Goal: Transaction & Acquisition: Purchase product/service

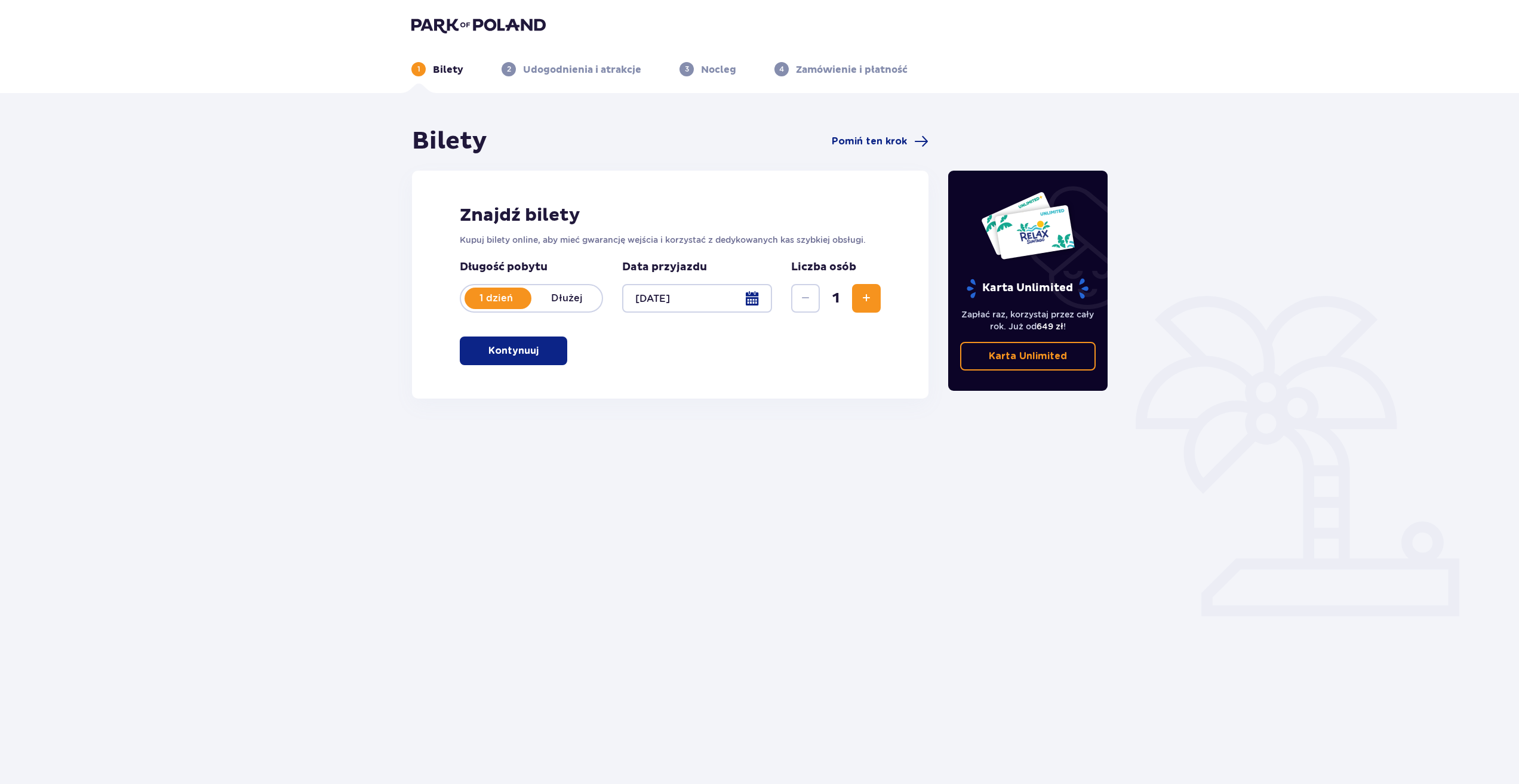
click at [871, 300] on span "Zwiększ" at bounding box center [866, 298] width 14 height 14
click at [795, 302] on button "Zmniejsz" at bounding box center [806, 298] width 29 height 29
click at [534, 357] on span "button" at bounding box center [540, 351] width 14 height 14
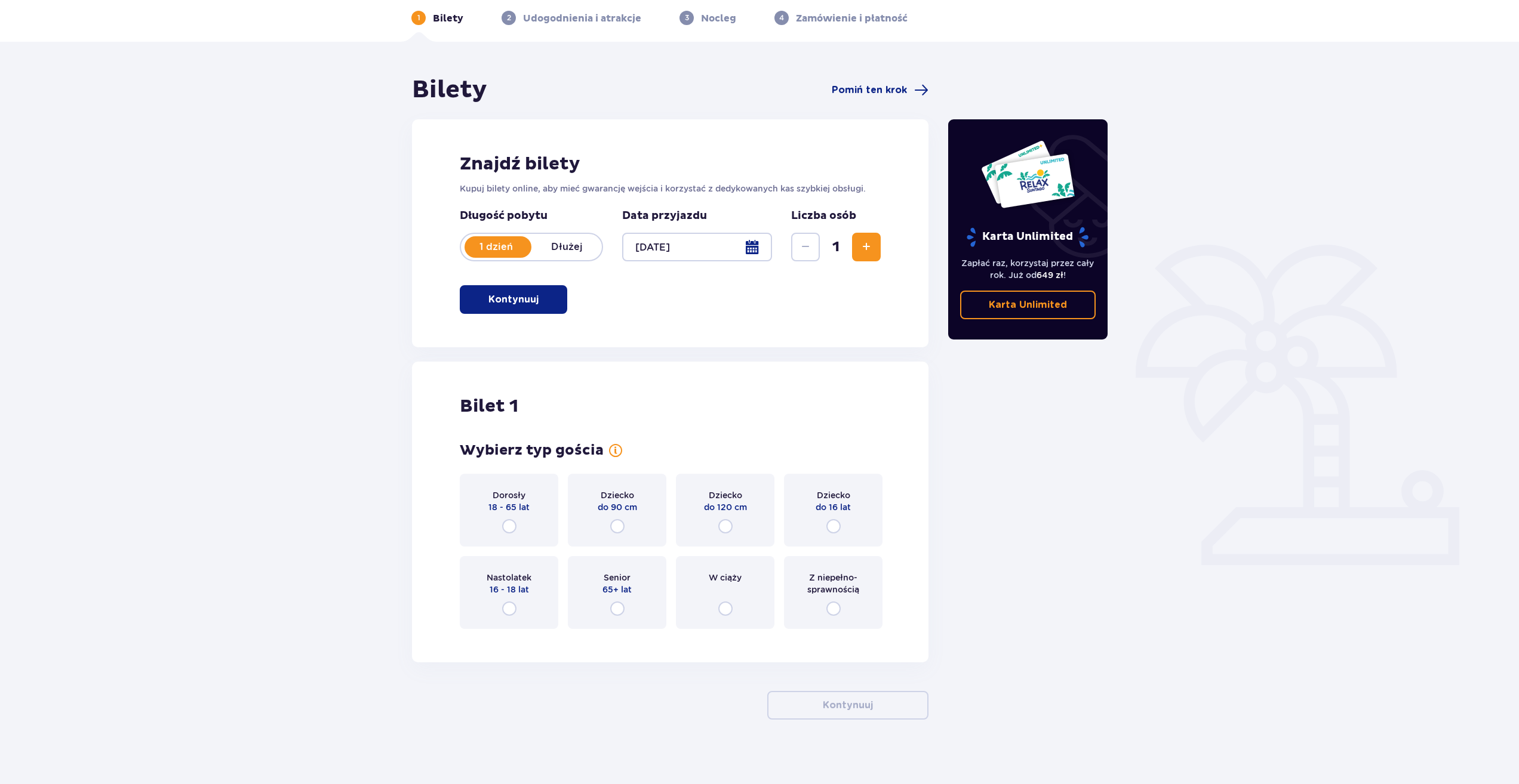
scroll to position [59, 0]
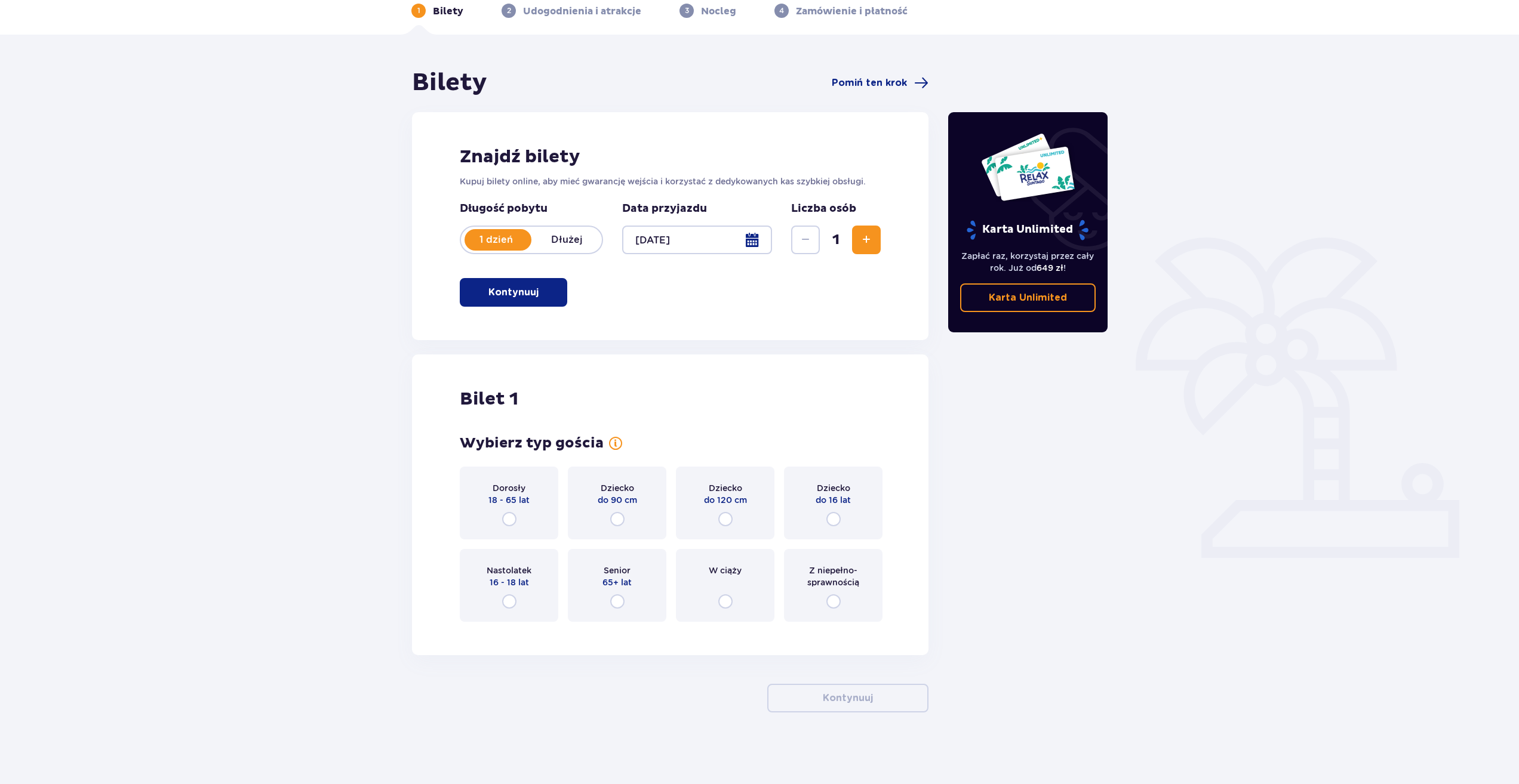
click at [509, 520] on input "radio" at bounding box center [509, 519] width 14 height 14
radio input "true"
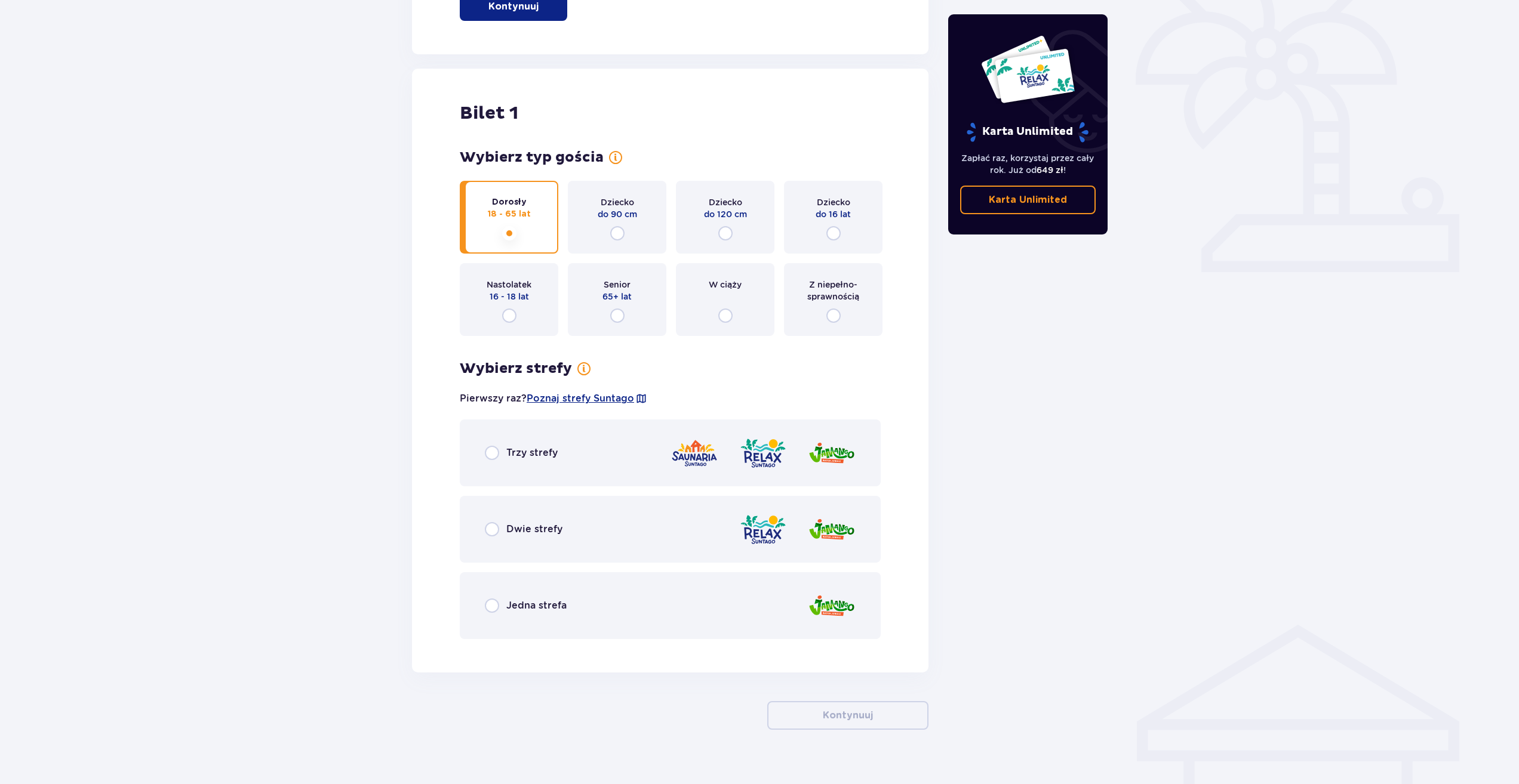
scroll to position [362, 0]
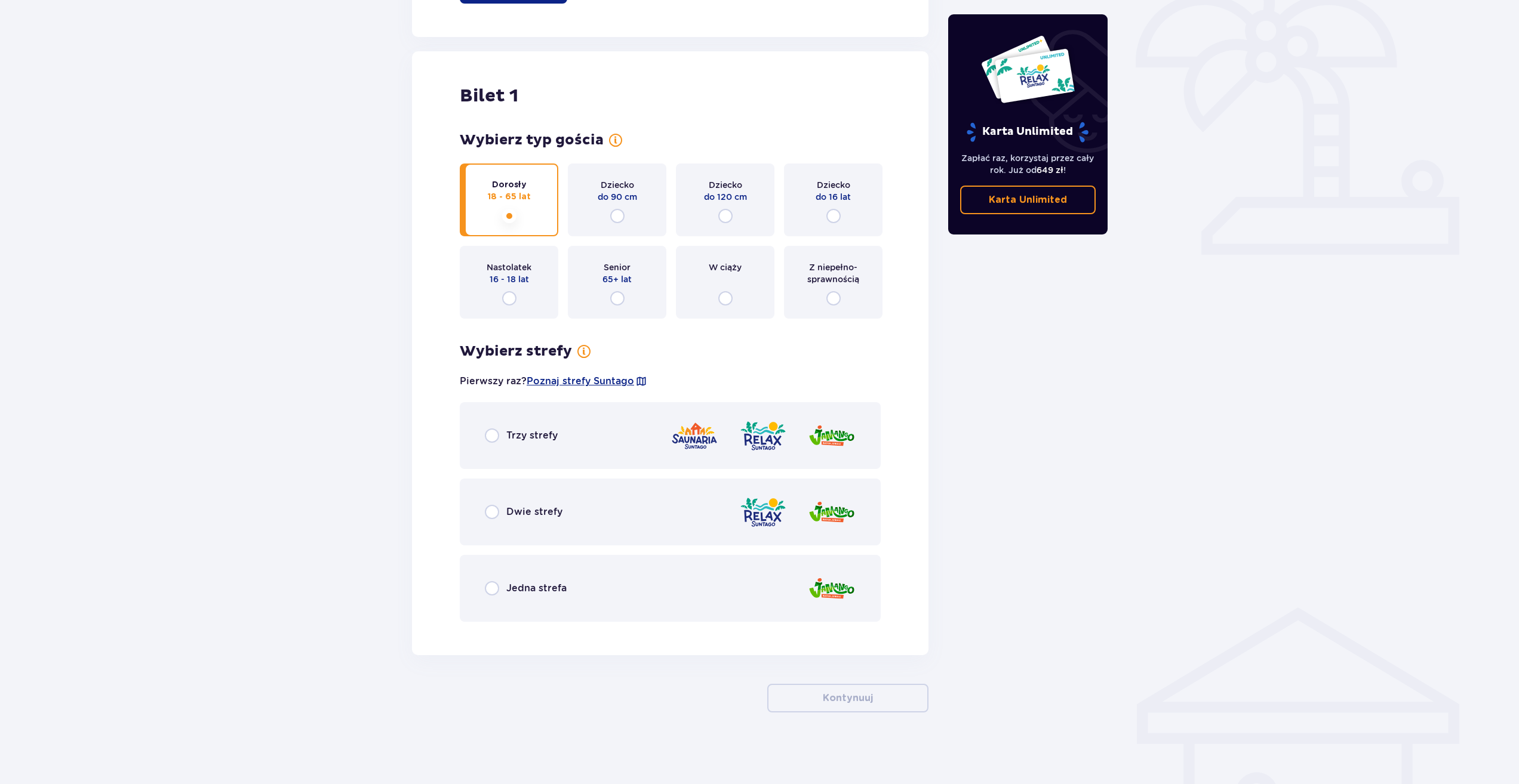
click at [532, 585] on span "Jedna strefa" at bounding box center [536, 588] width 61 height 13
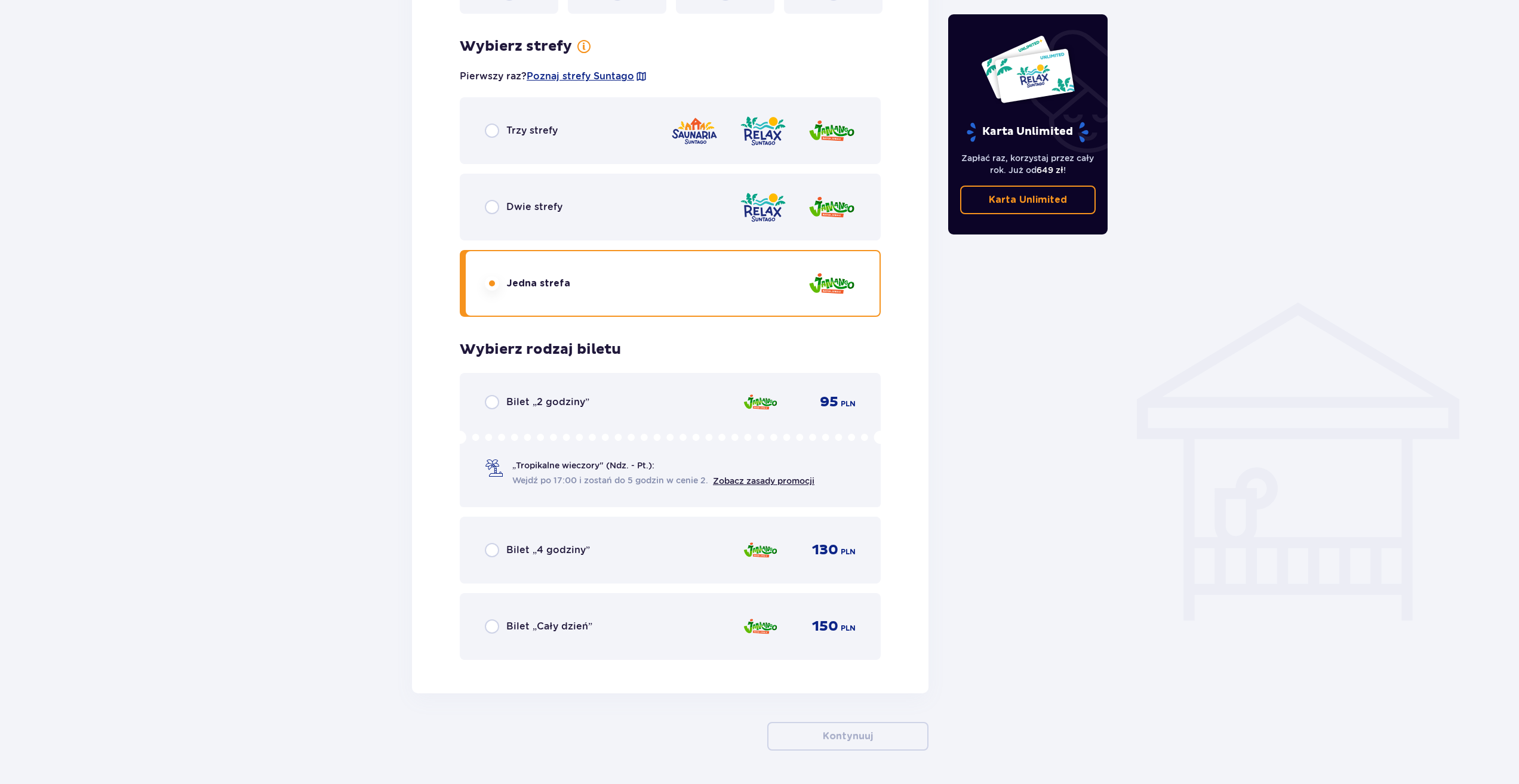
scroll to position [645, 0]
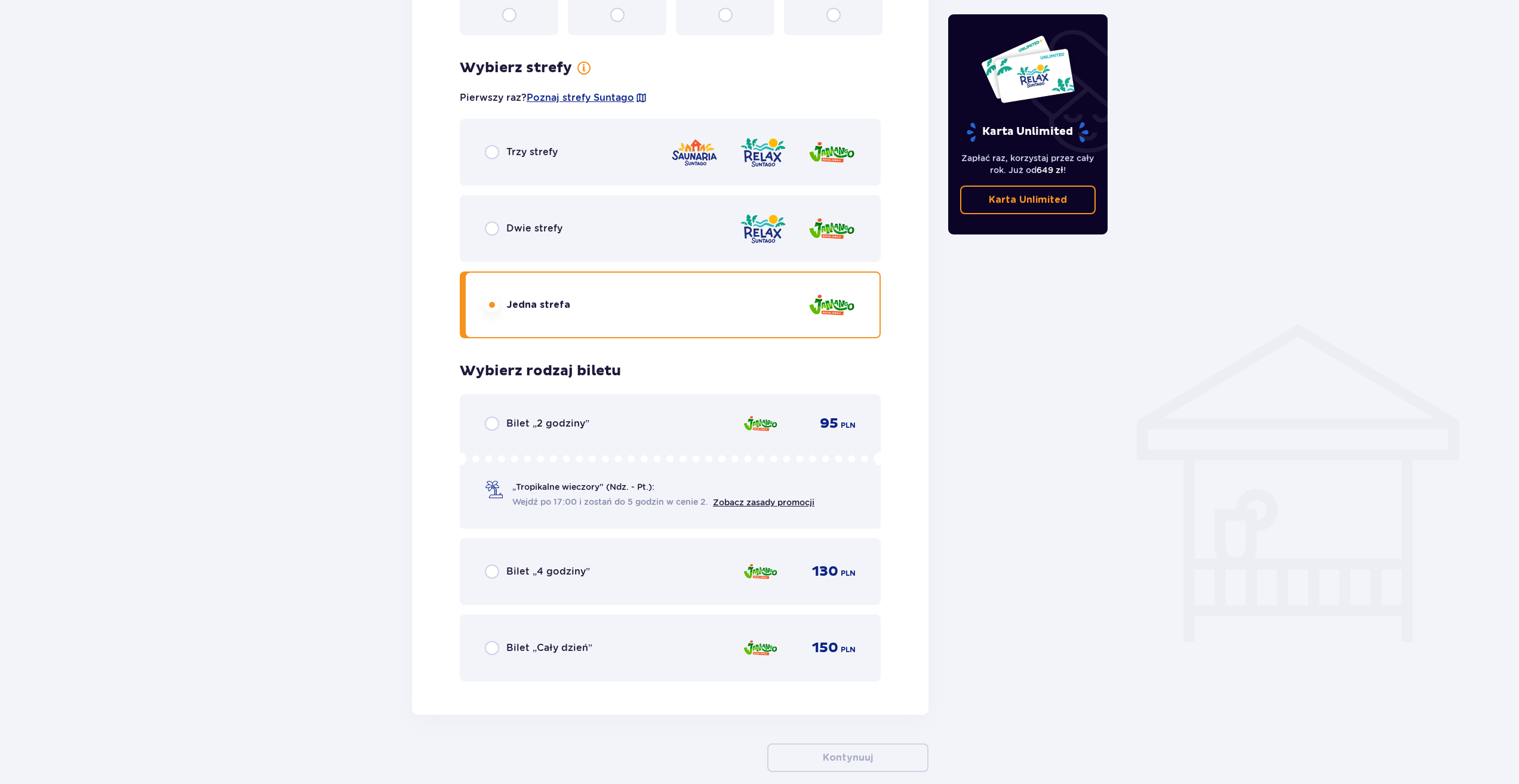
click at [560, 221] on div "Dwie strefy" at bounding box center [524, 228] width 77 height 14
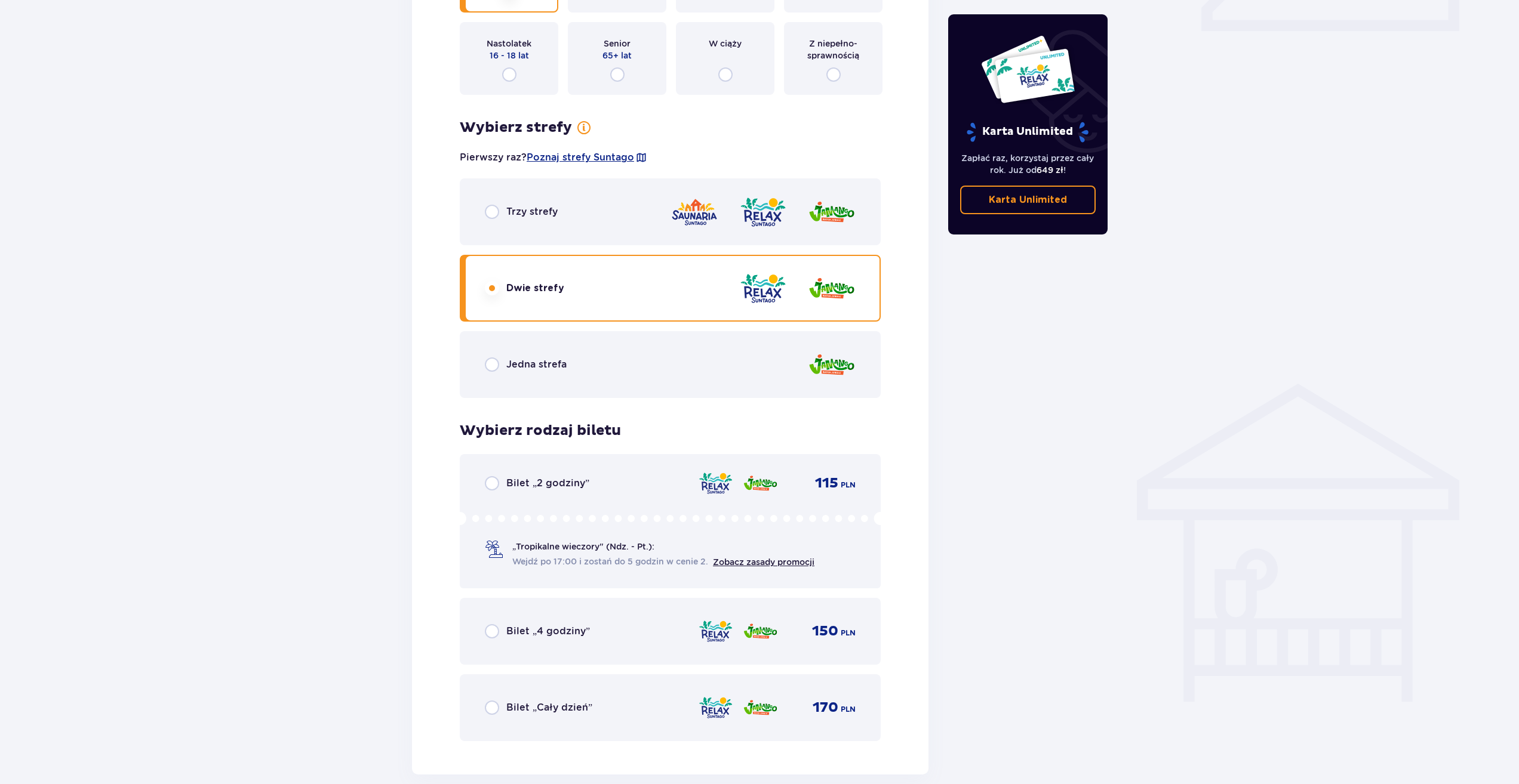
click at [600, 239] on div "Trzy strefy" at bounding box center [670, 211] width 421 height 67
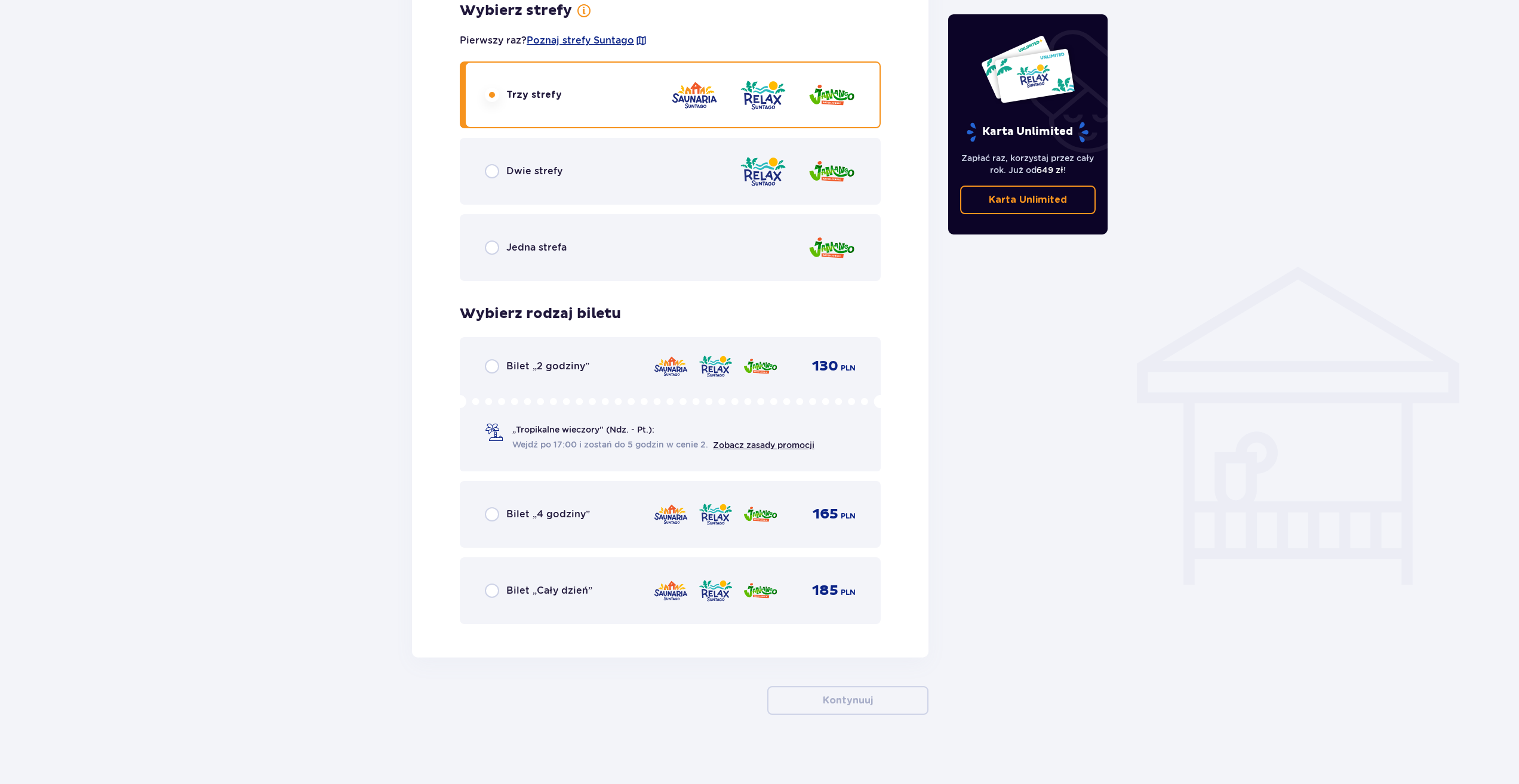
scroll to position [705, 0]
click at [577, 240] on div "Jedna strefa" at bounding box center [670, 245] width 421 height 67
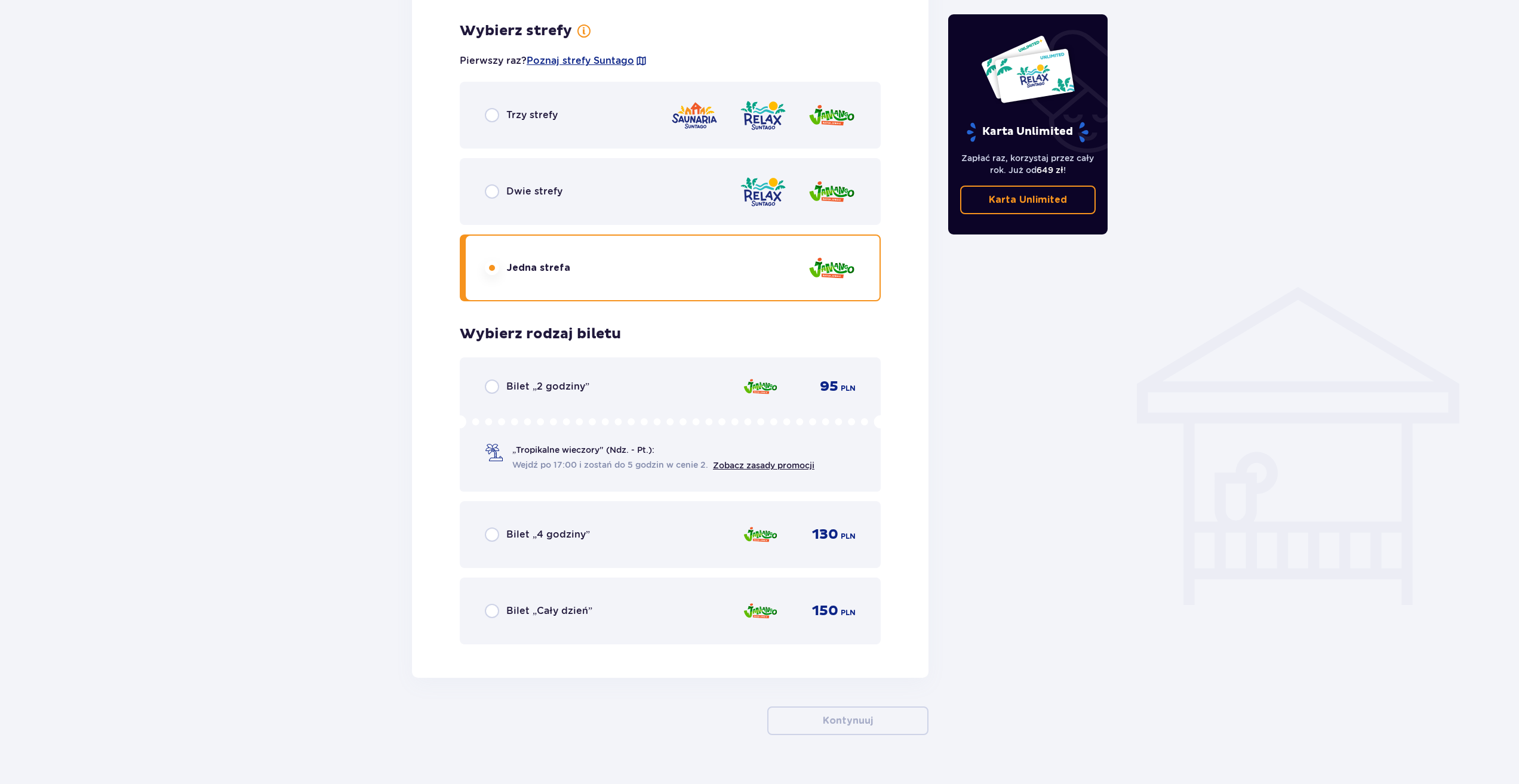
scroll to position [645, 0]
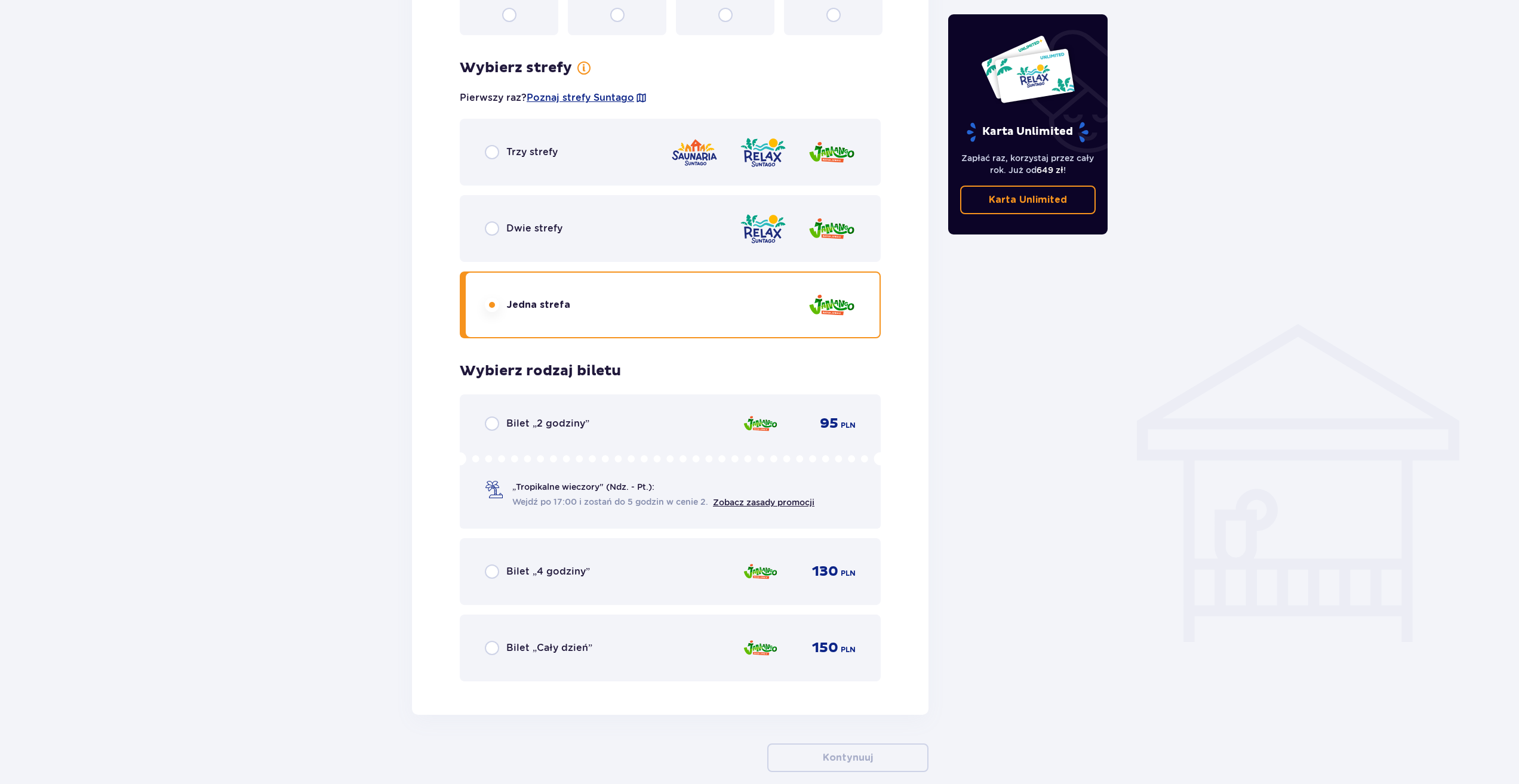
click at [507, 152] on span "Trzy strefy" at bounding box center [532, 152] width 51 height 13
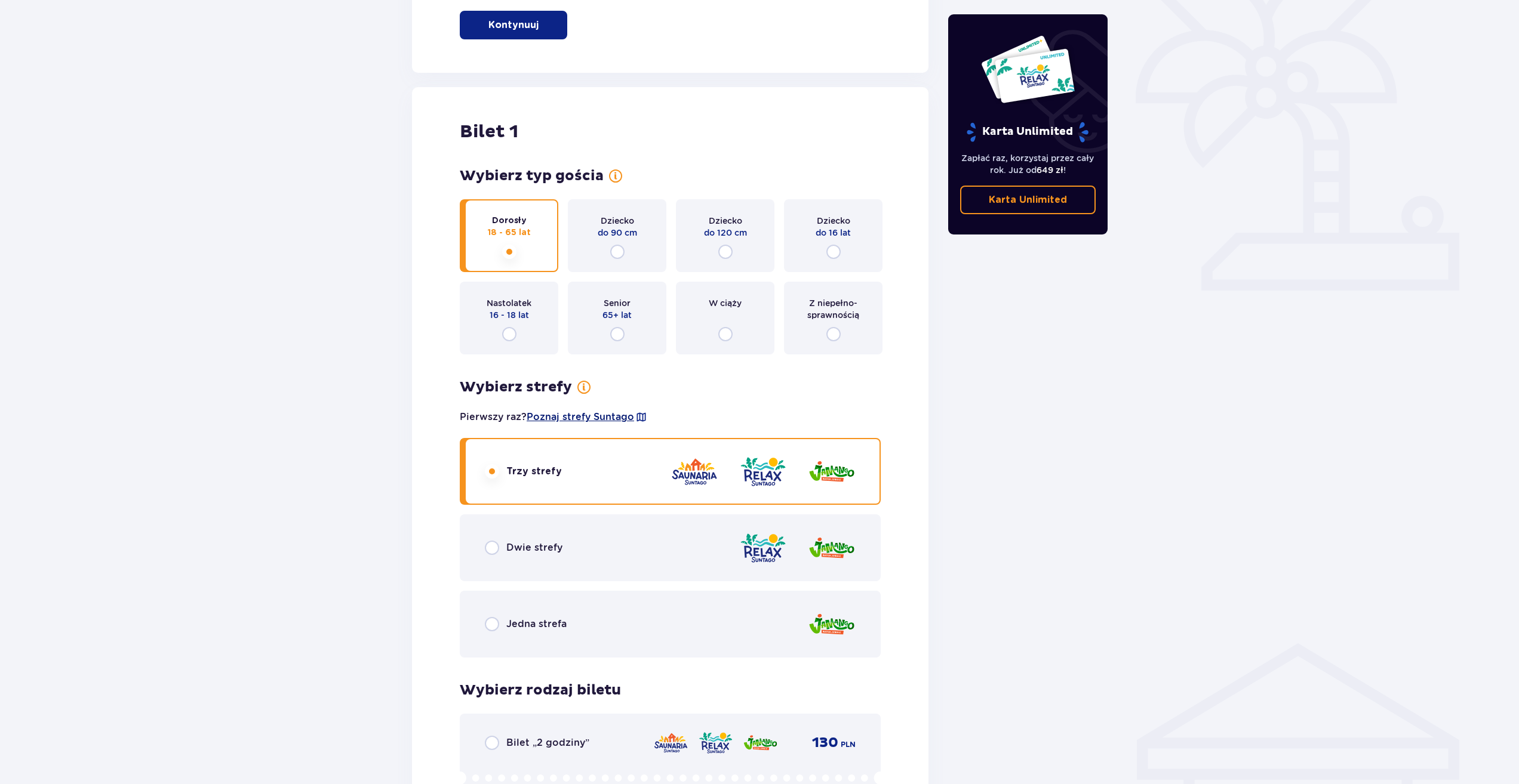
scroll to position [347, 0]
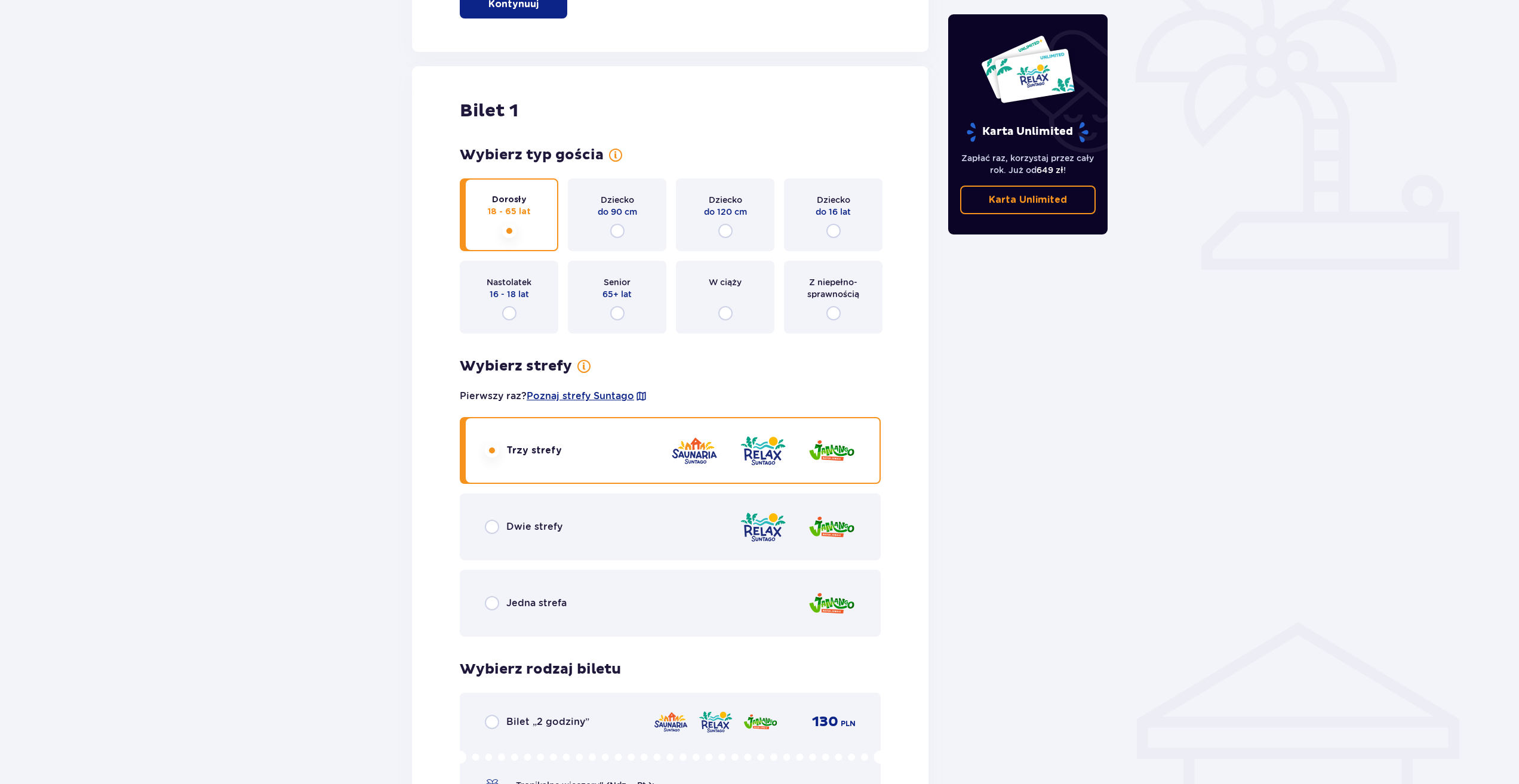
click at [496, 304] on div "Nastolatek 16 - 18 lat" at bounding box center [509, 297] width 99 height 73
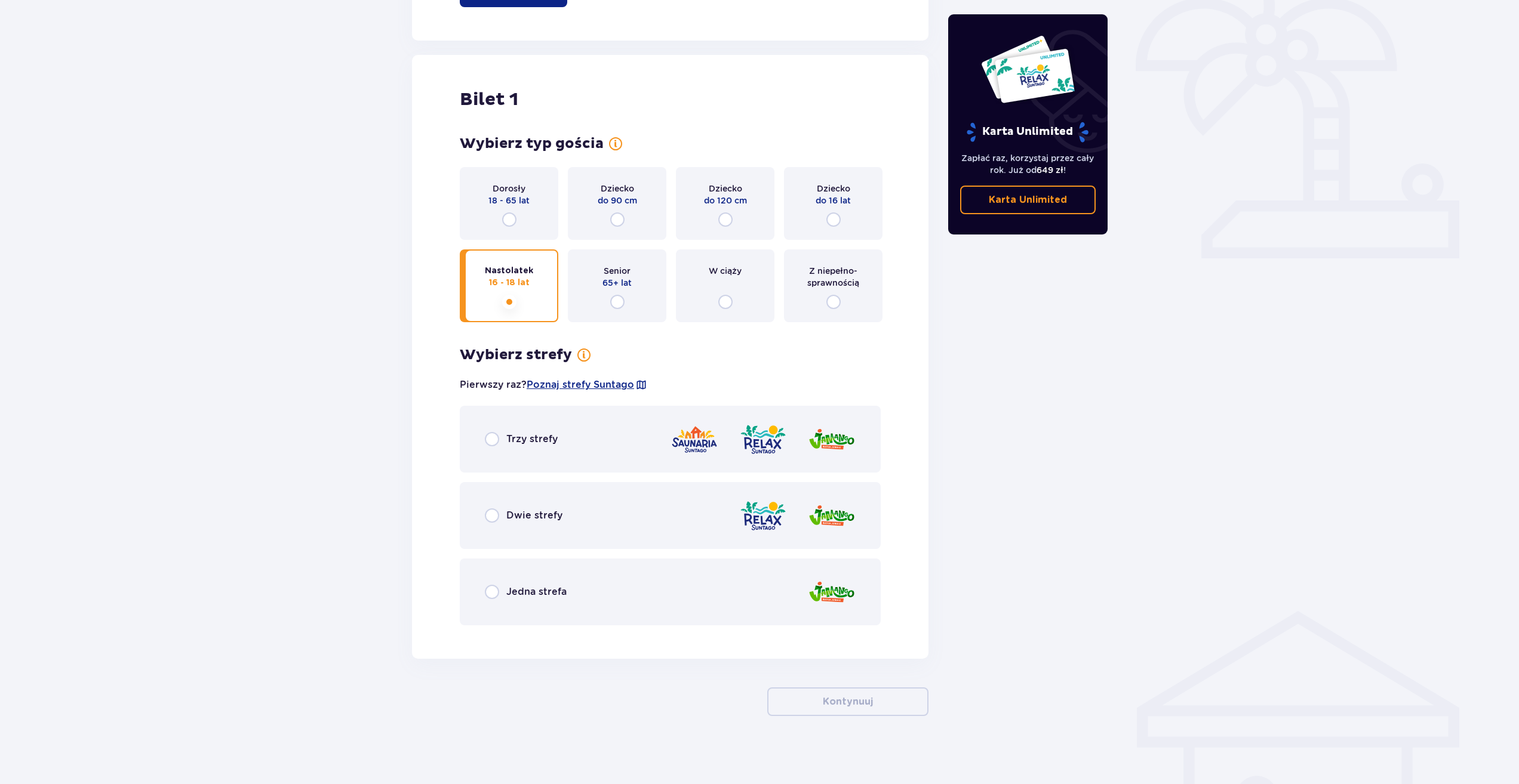
scroll to position [362, 0]
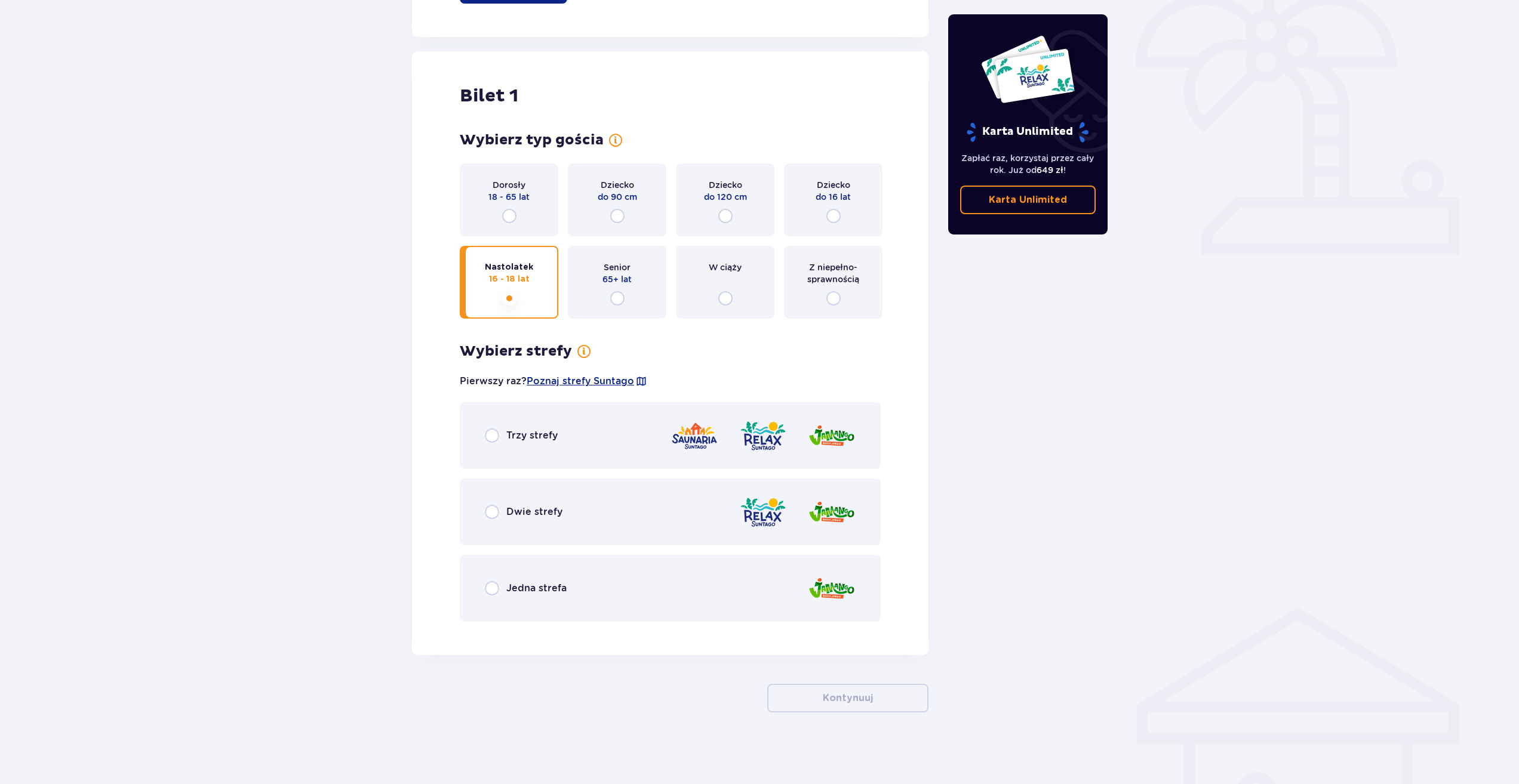
click at [503, 443] on div "Trzy strefy" at bounding box center [670, 435] width 421 height 67
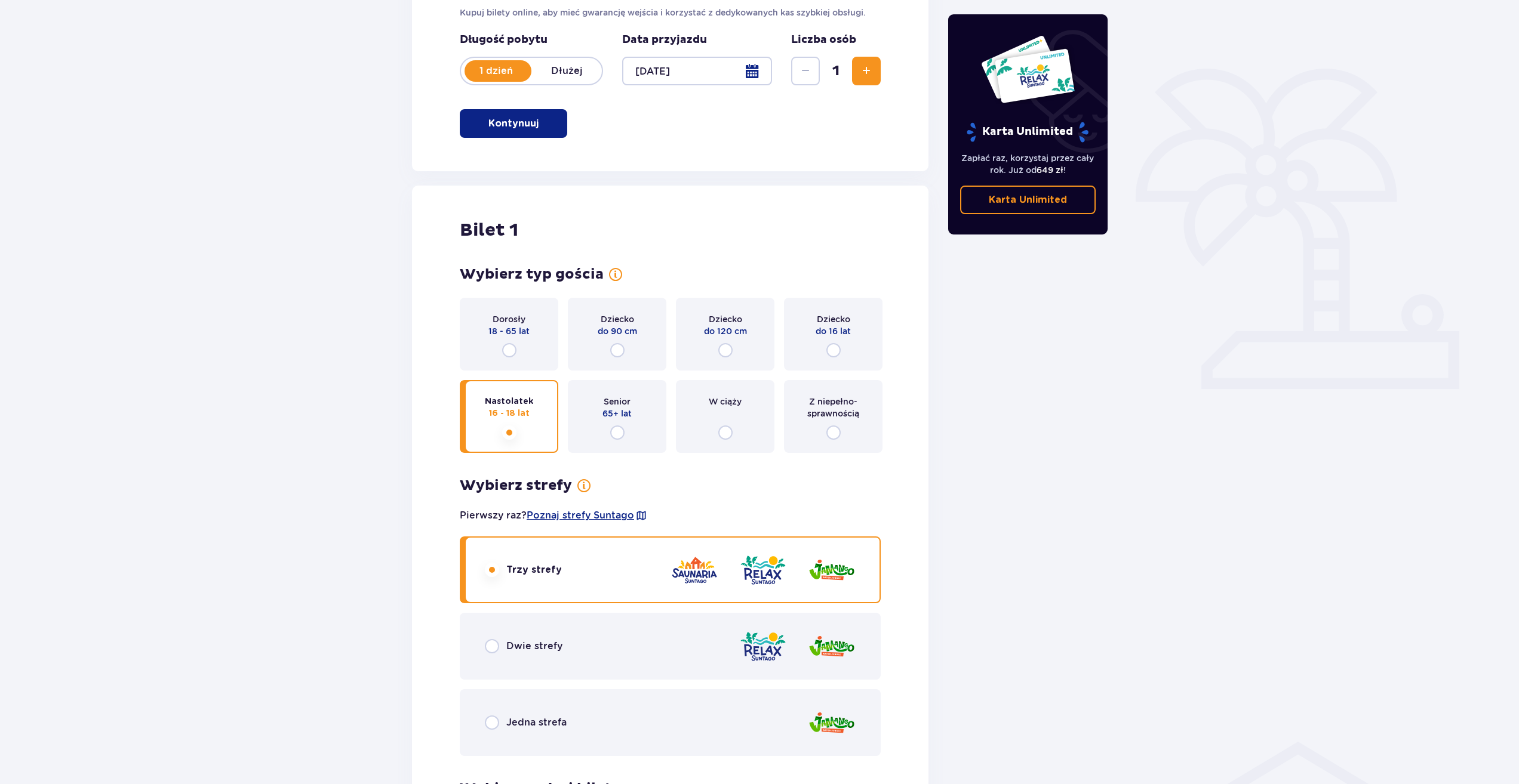
click at [505, 327] on span "18 - 65 lat" at bounding box center [509, 331] width 41 height 12
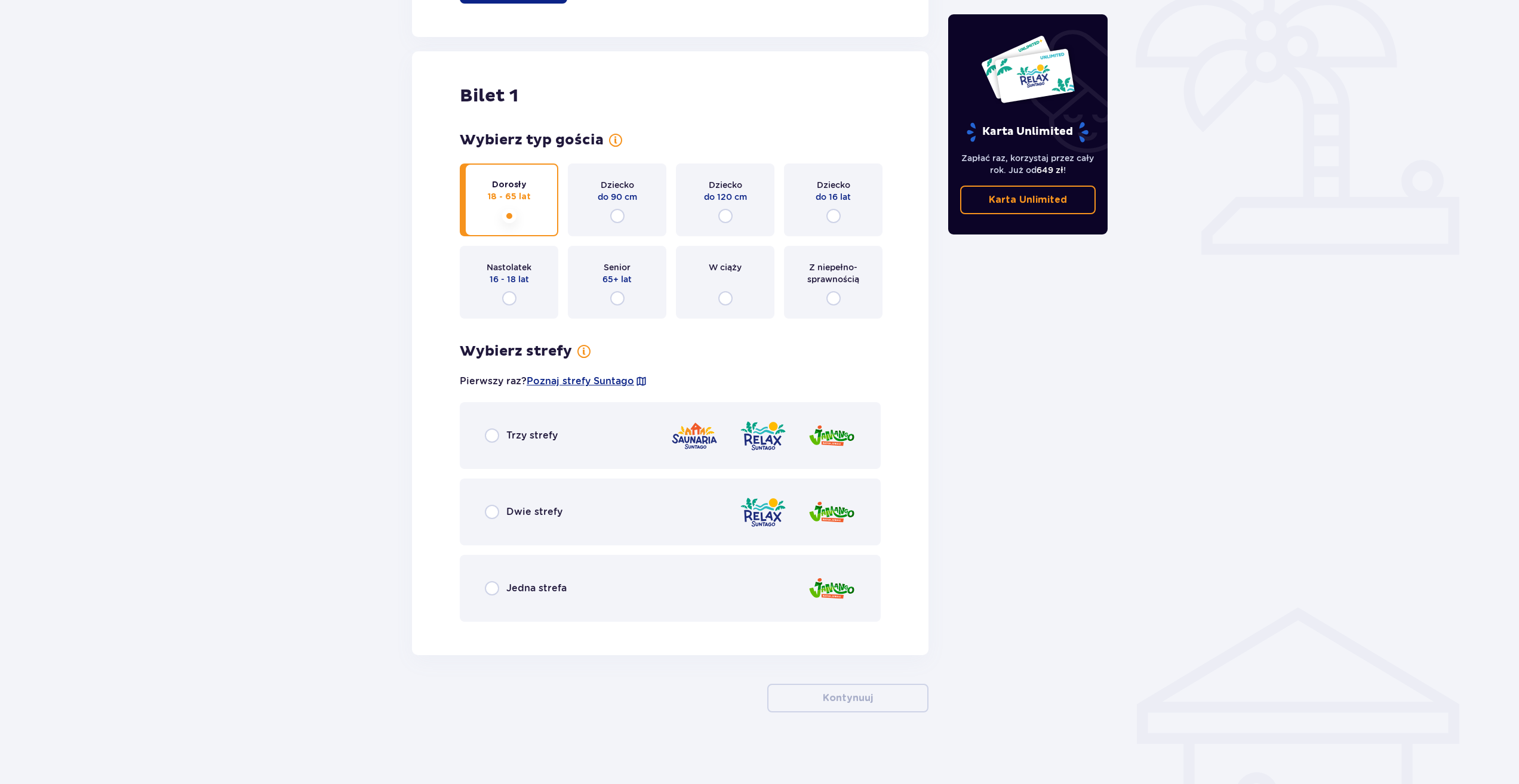
click at [511, 438] on span "Trzy strefy" at bounding box center [532, 435] width 51 height 13
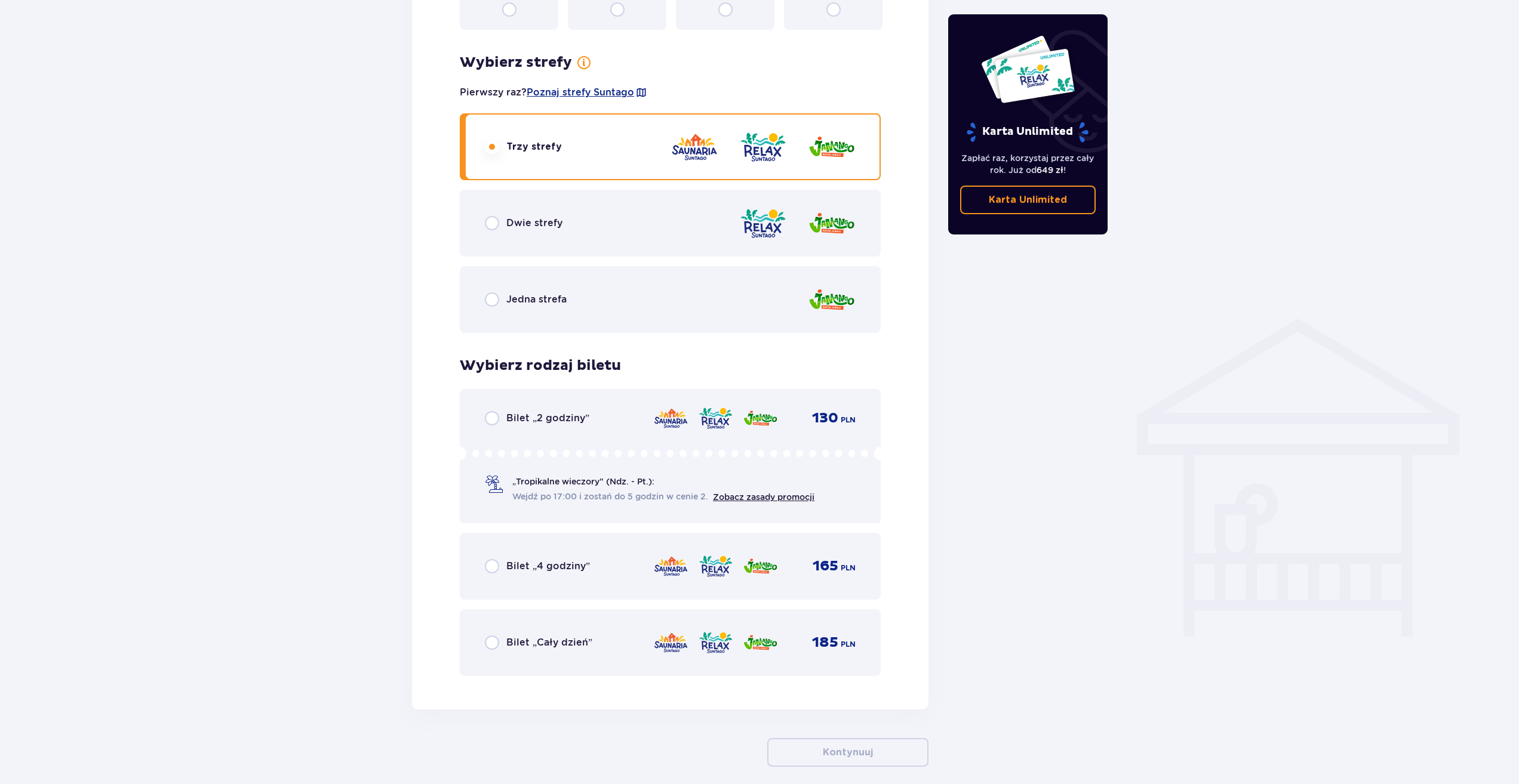
scroll to position [705, 0]
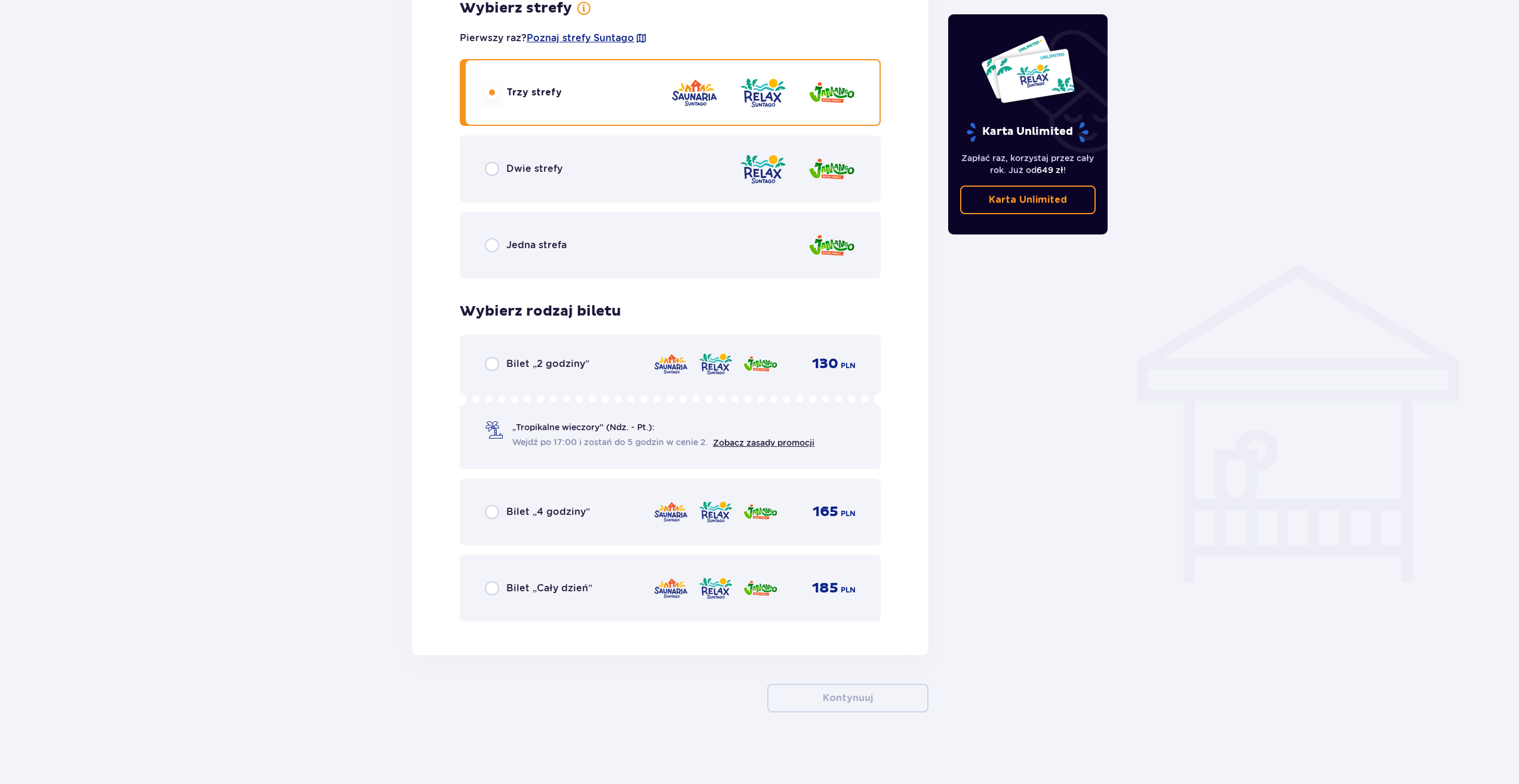
click at [494, 246] on input "radio" at bounding box center [492, 245] width 14 height 14
radio input "true"
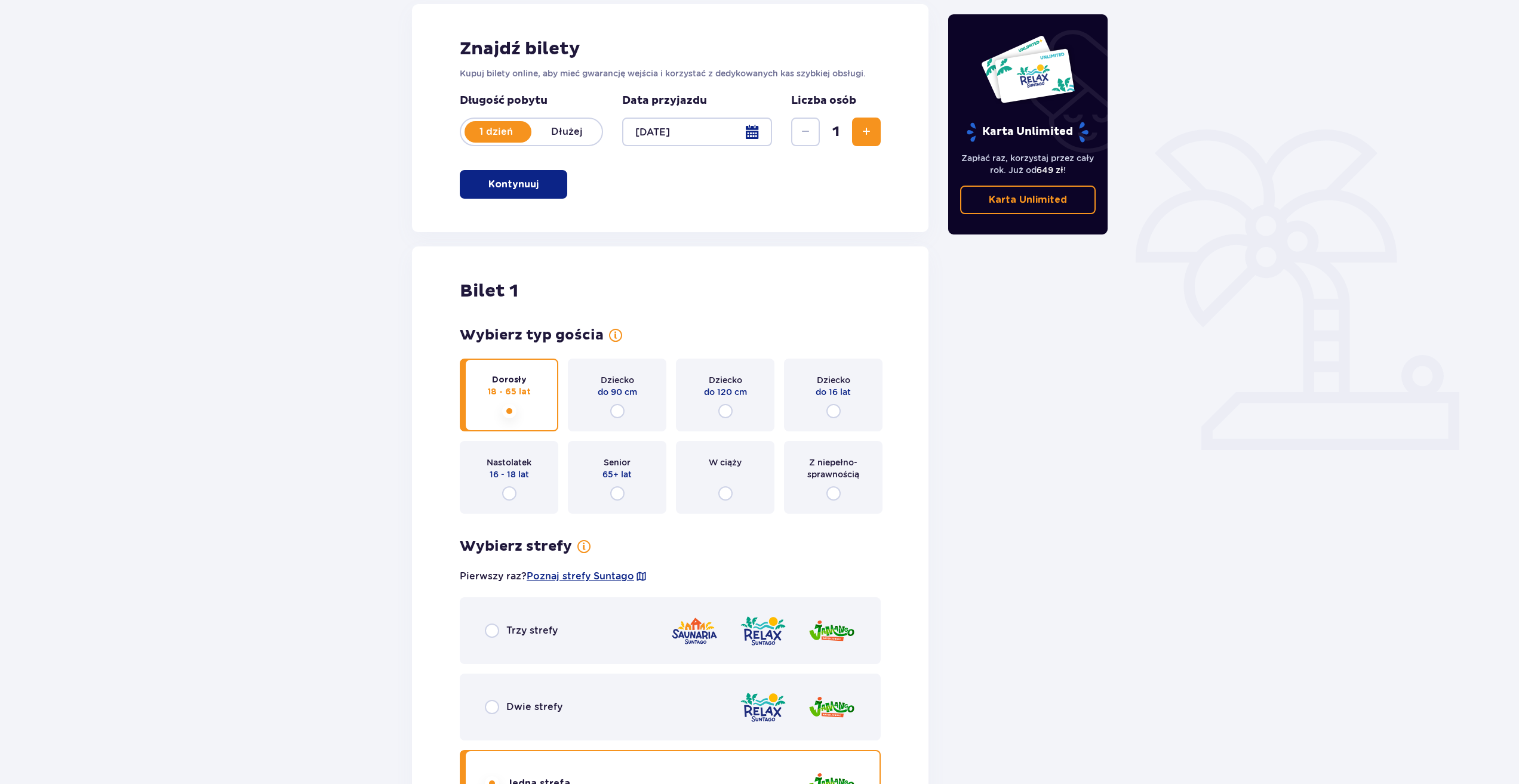
scroll to position [0, 0]
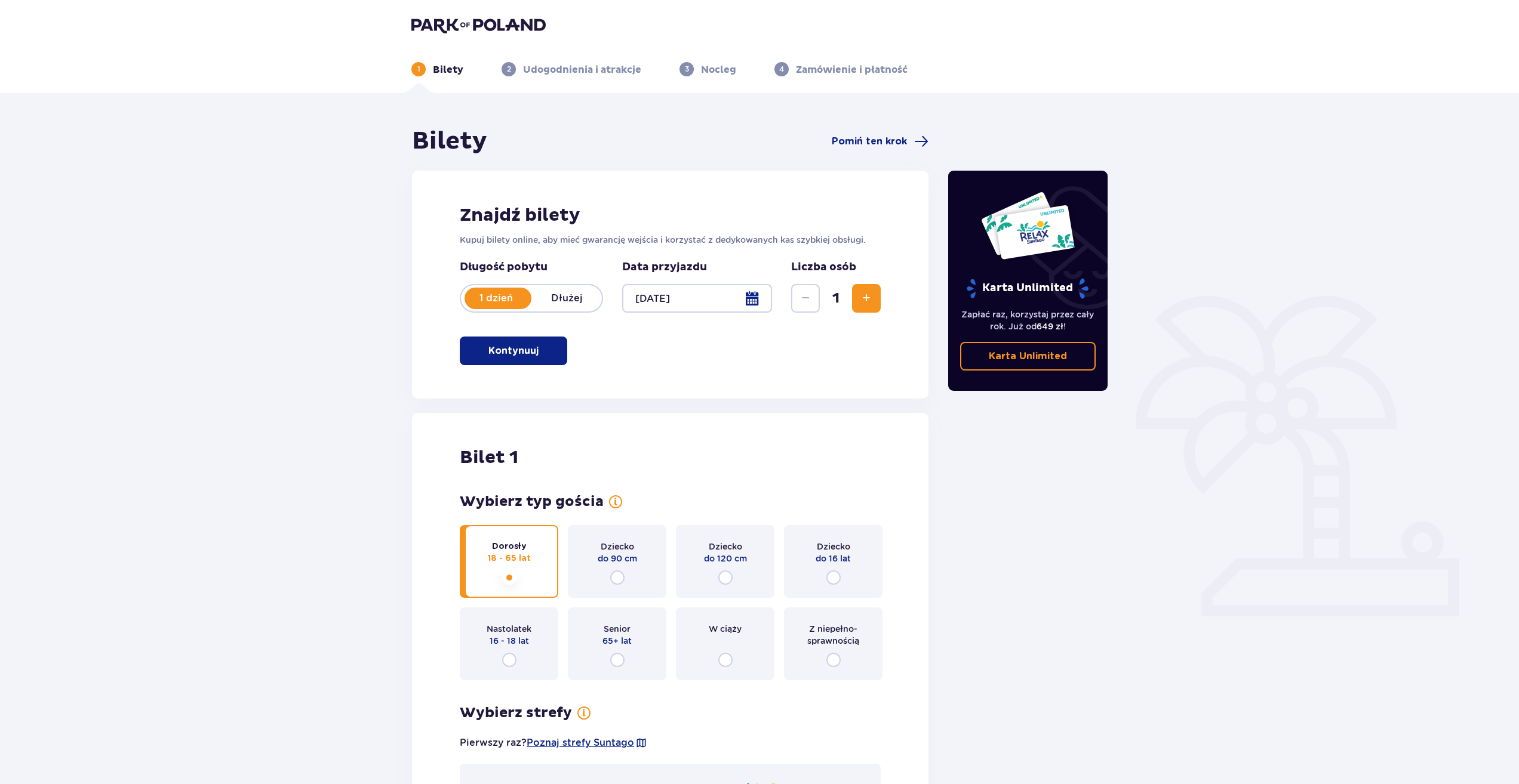
click at [563, 70] on p "Udogodnienia i atrakcje" at bounding box center [582, 69] width 118 height 13
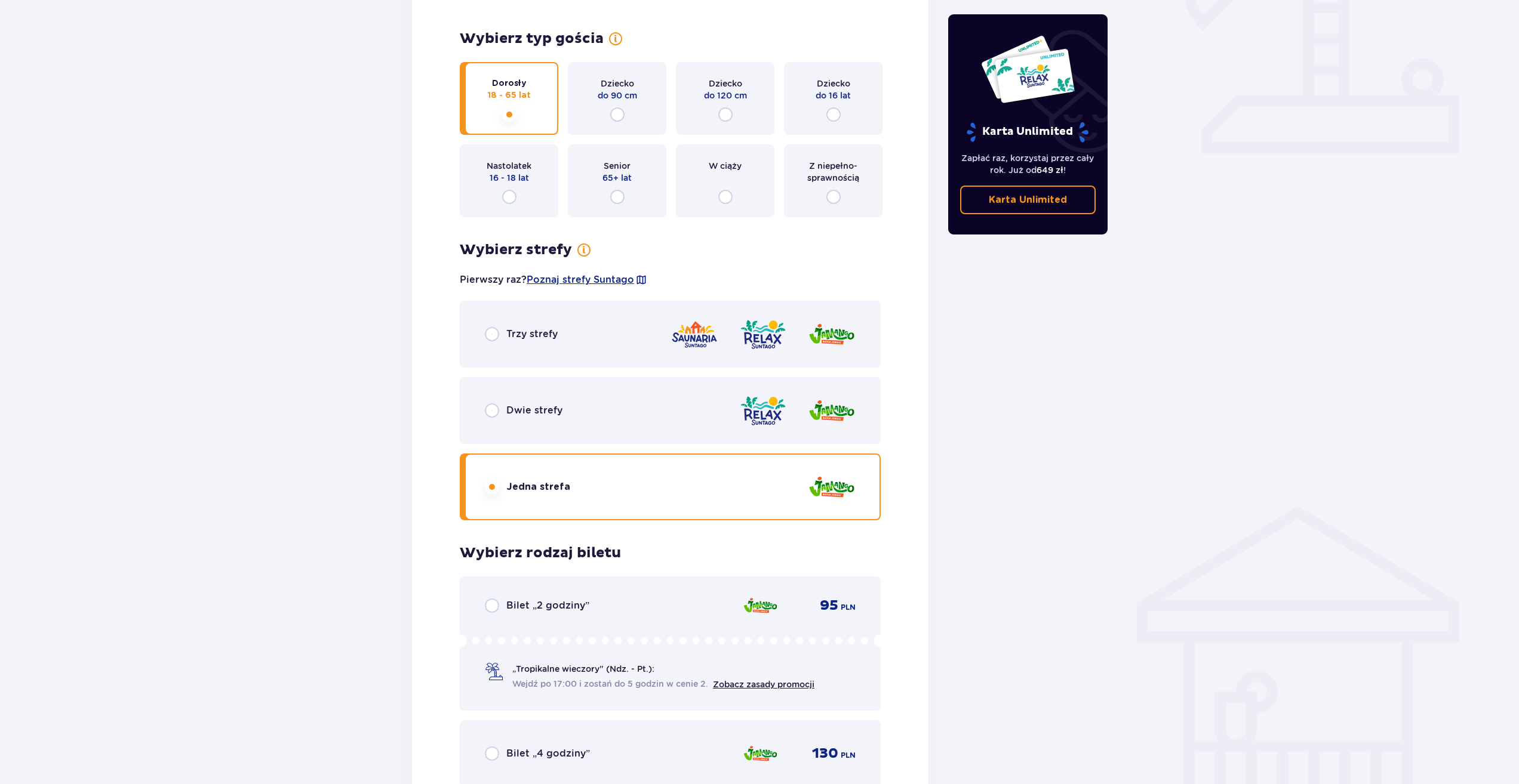
scroll to position [656, 0]
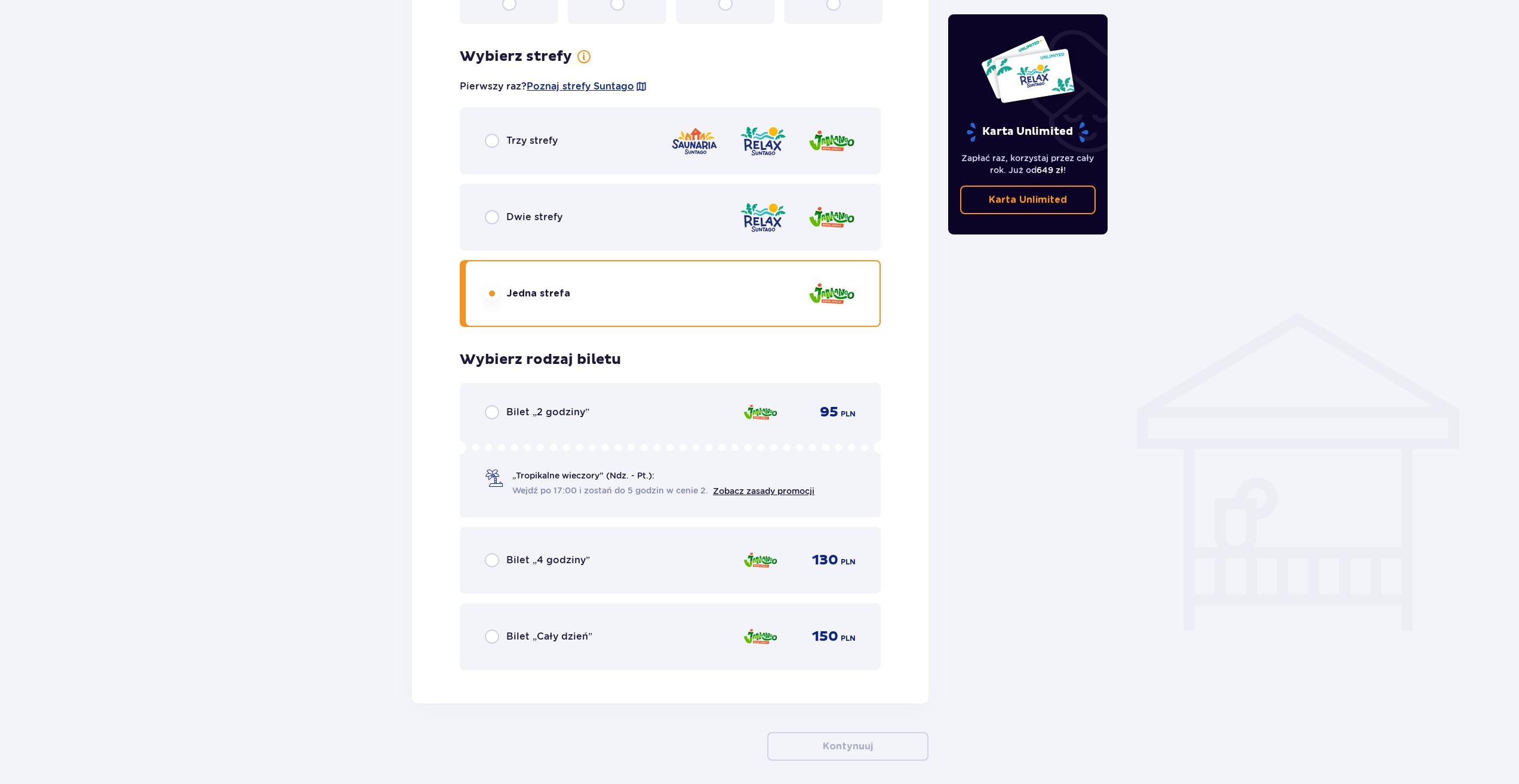
click at [549, 425] on div "Bilet „2 godziny” 95 PLN „Tropikalne wieczory" (Ndz. - Pt.): Wejdź po 17:00 i z…" at bounding box center [670, 450] width 421 height 134
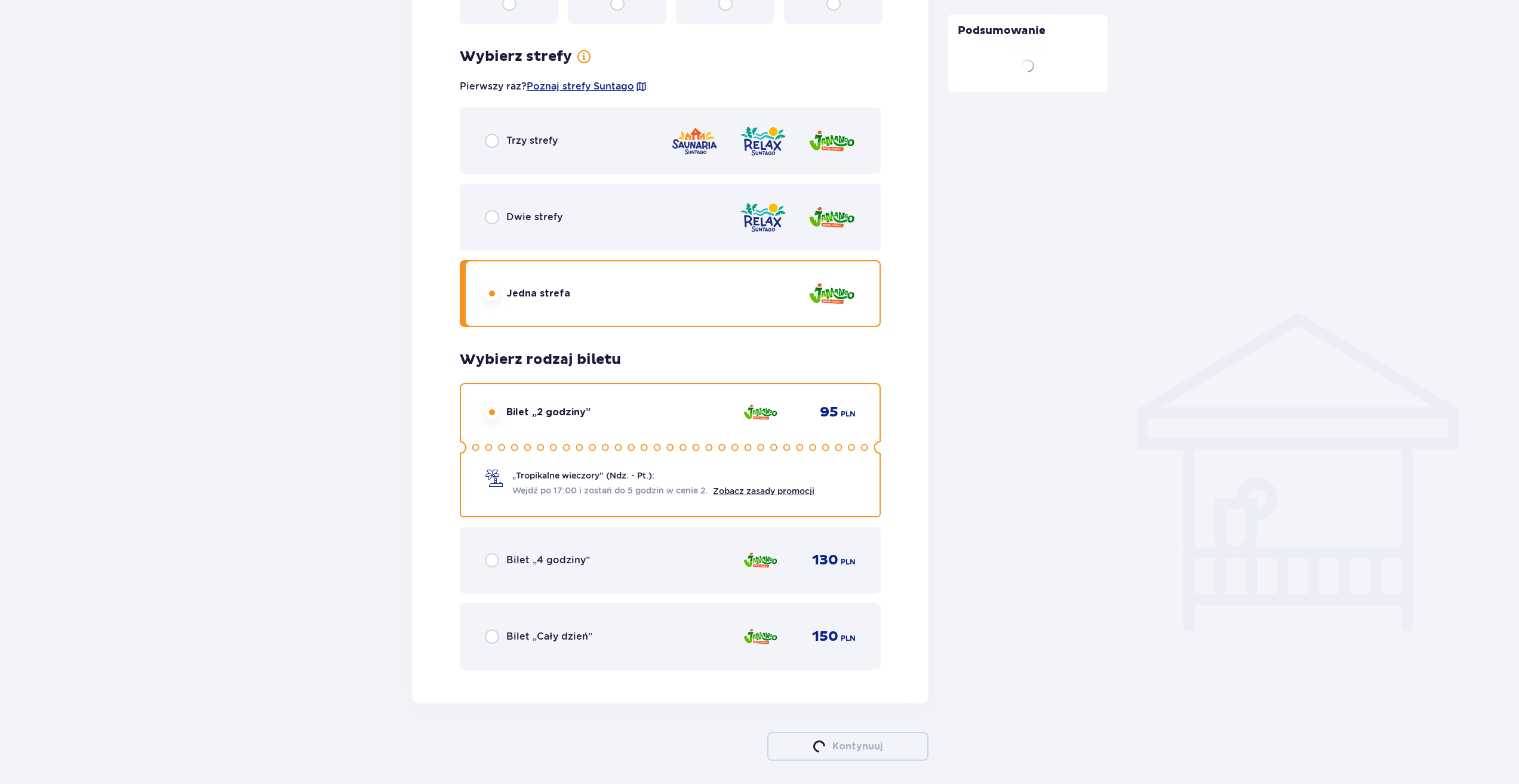
click at [588, 577] on div "Bilet „4 godziny” 130 PLN" at bounding box center [670, 560] width 421 height 67
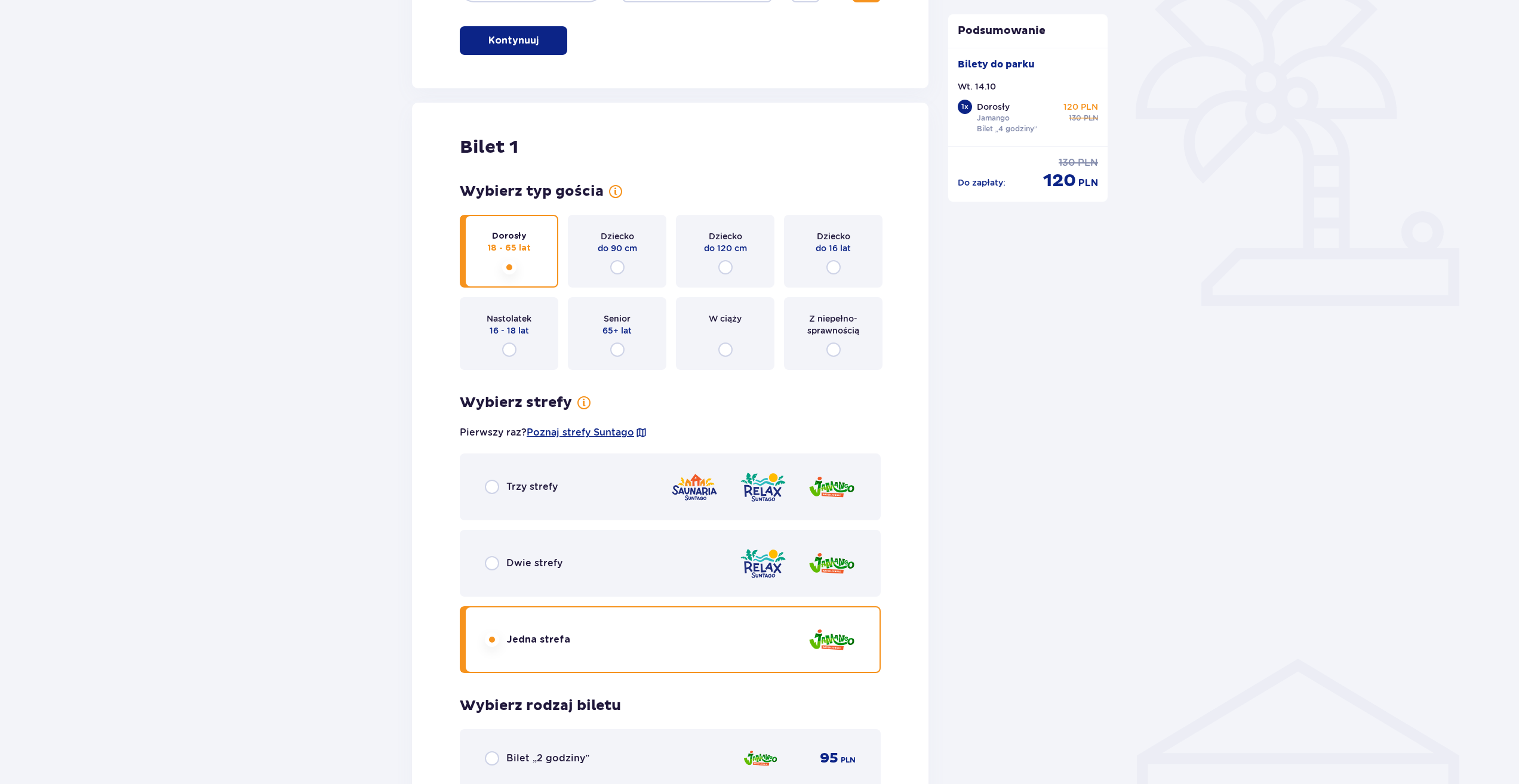
scroll to position [110, 0]
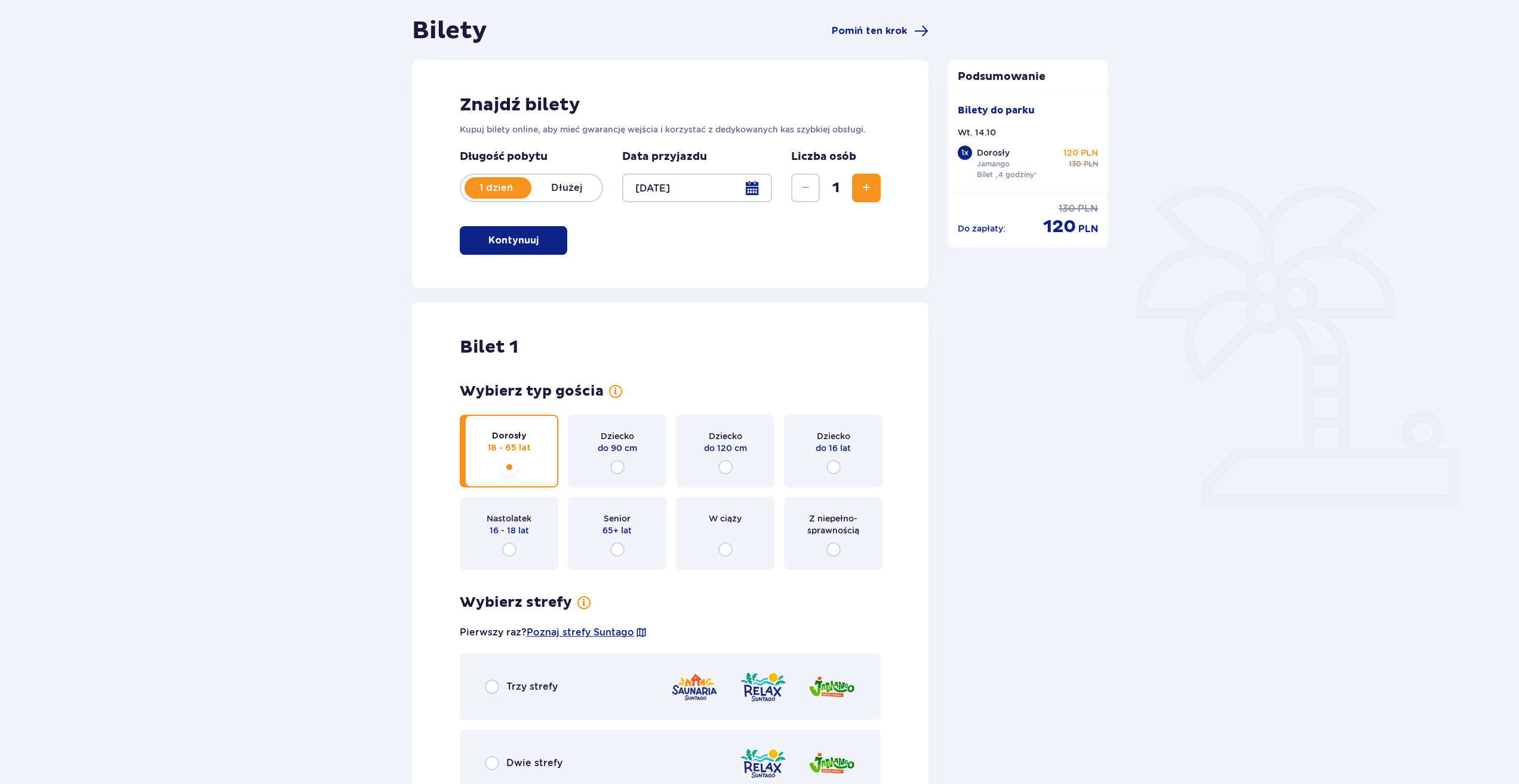
click at [521, 520] on span "Nastolatek" at bounding box center [509, 518] width 45 height 12
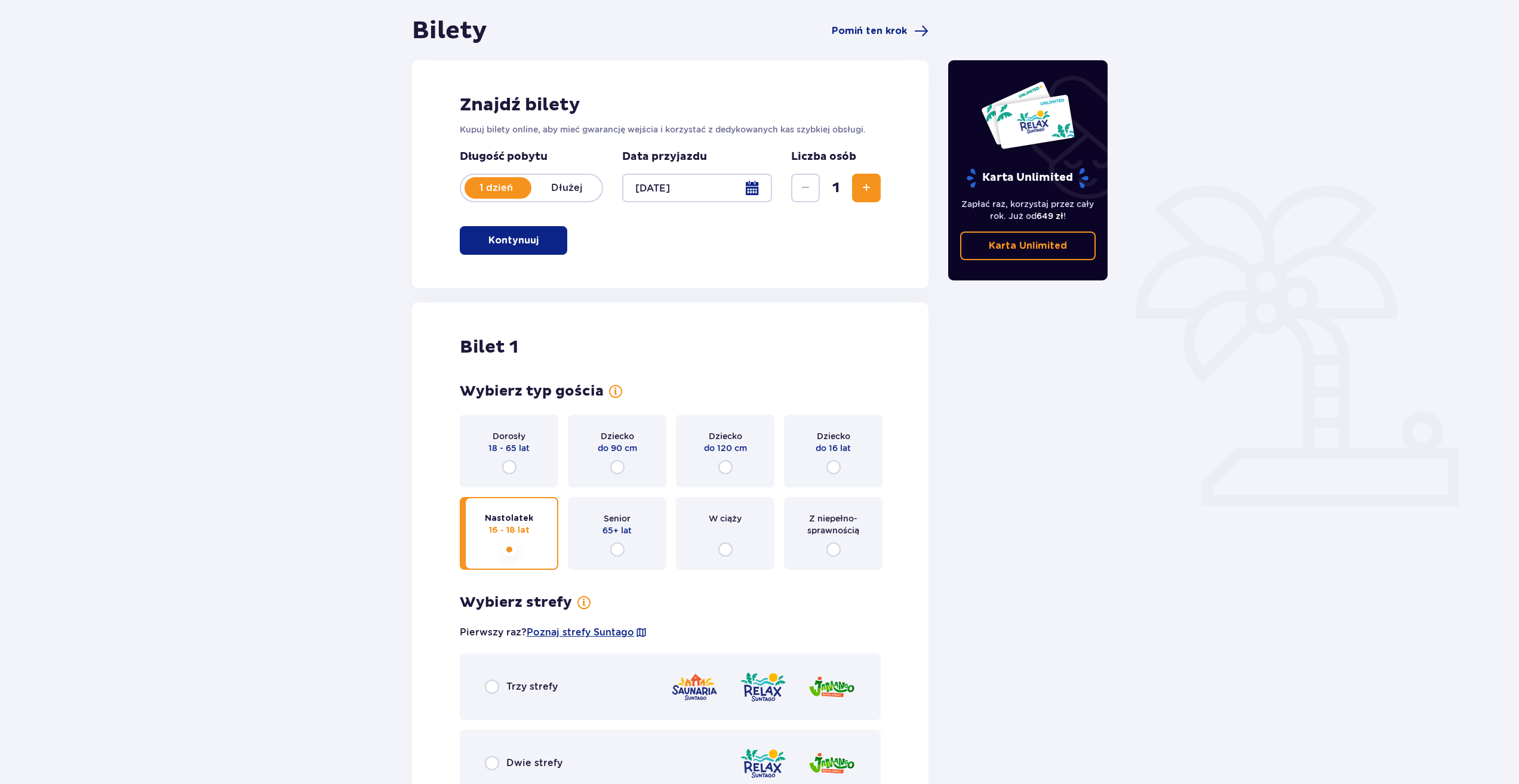
scroll to position [362, 0]
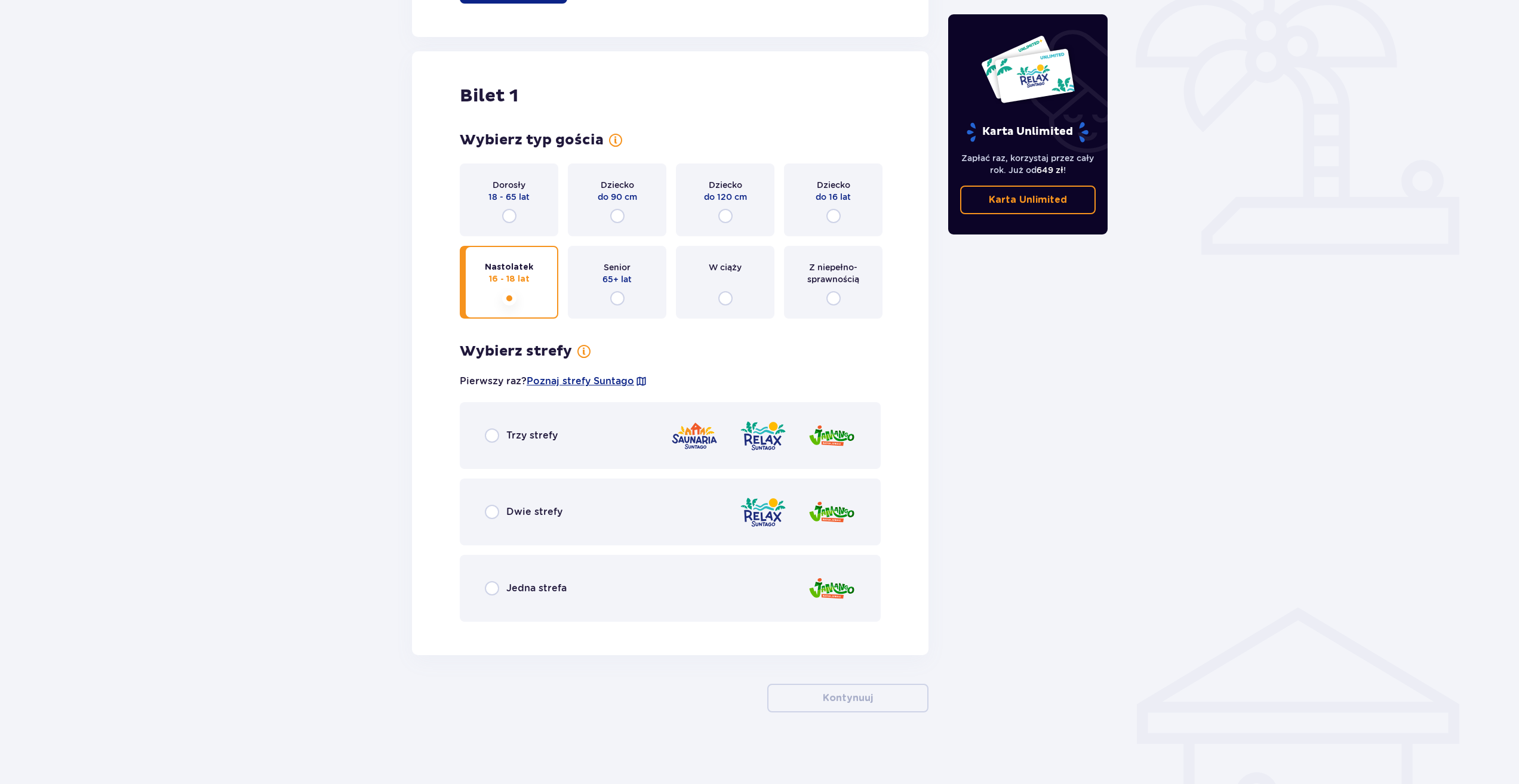
click at [618, 594] on div "Jedna strefa" at bounding box center [670, 588] width 421 height 67
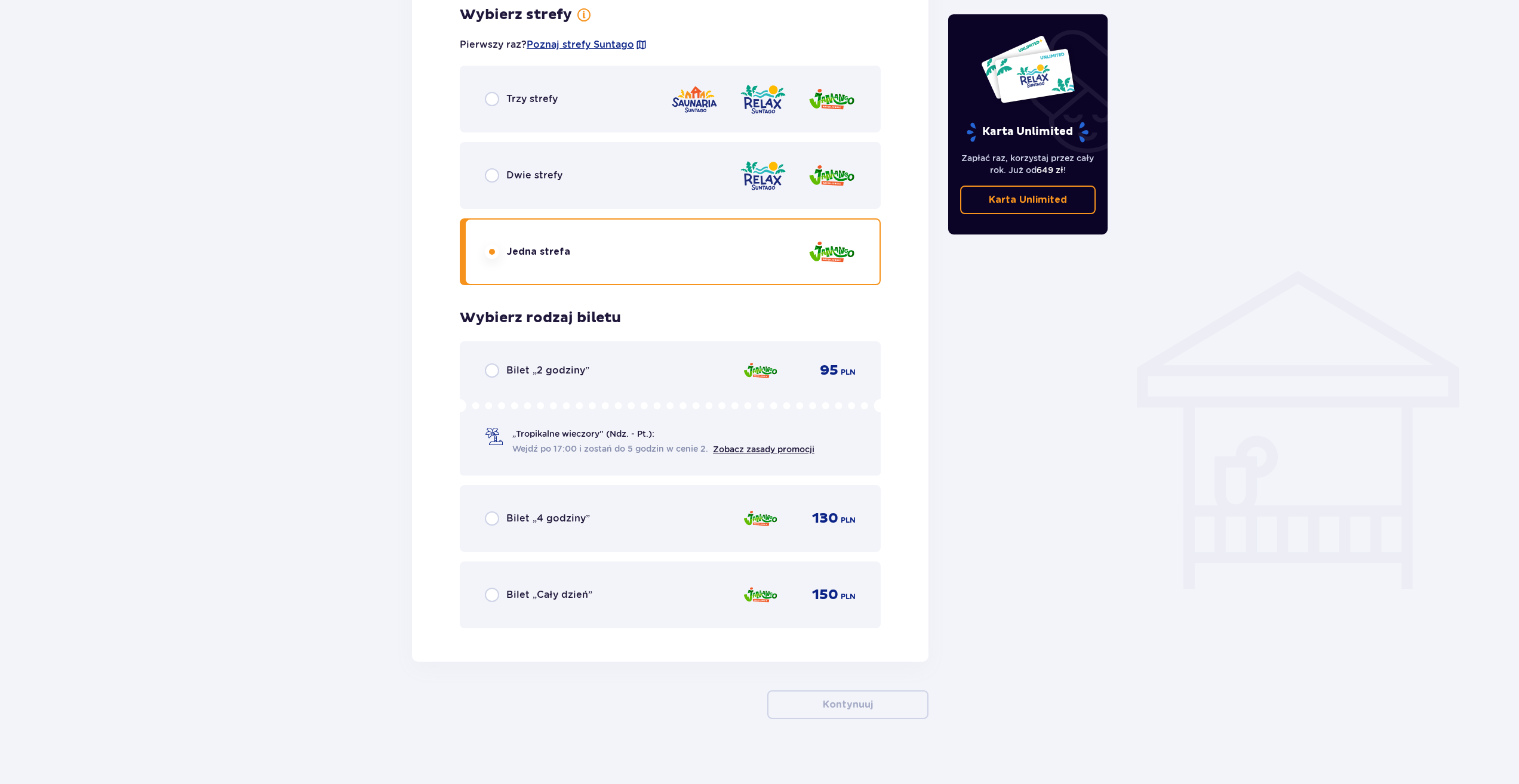
scroll to position [705, 0]
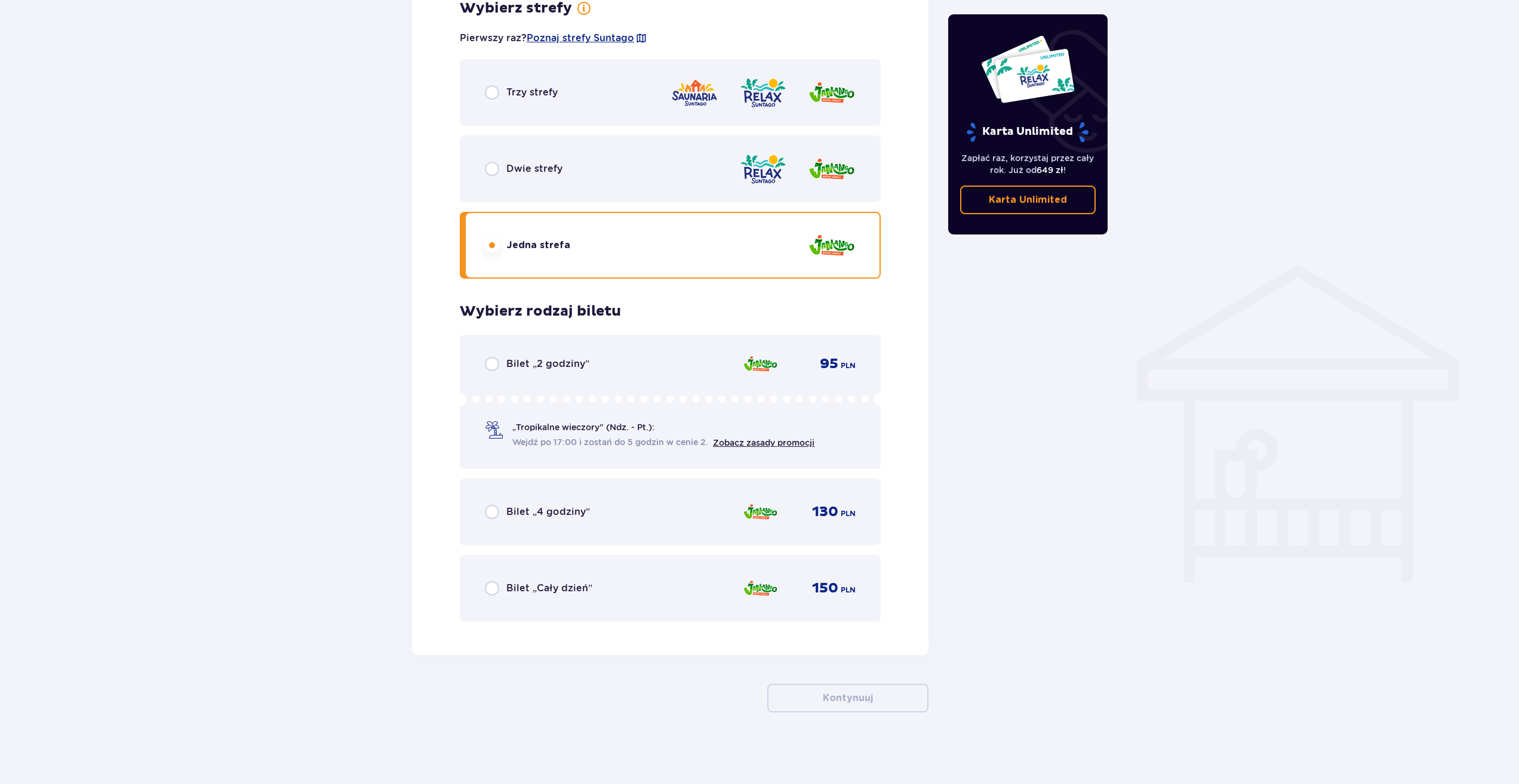
click at [576, 521] on div "Bilet „4 godziny” 130 PLN" at bounding box center [670, 512] width 371 height 25
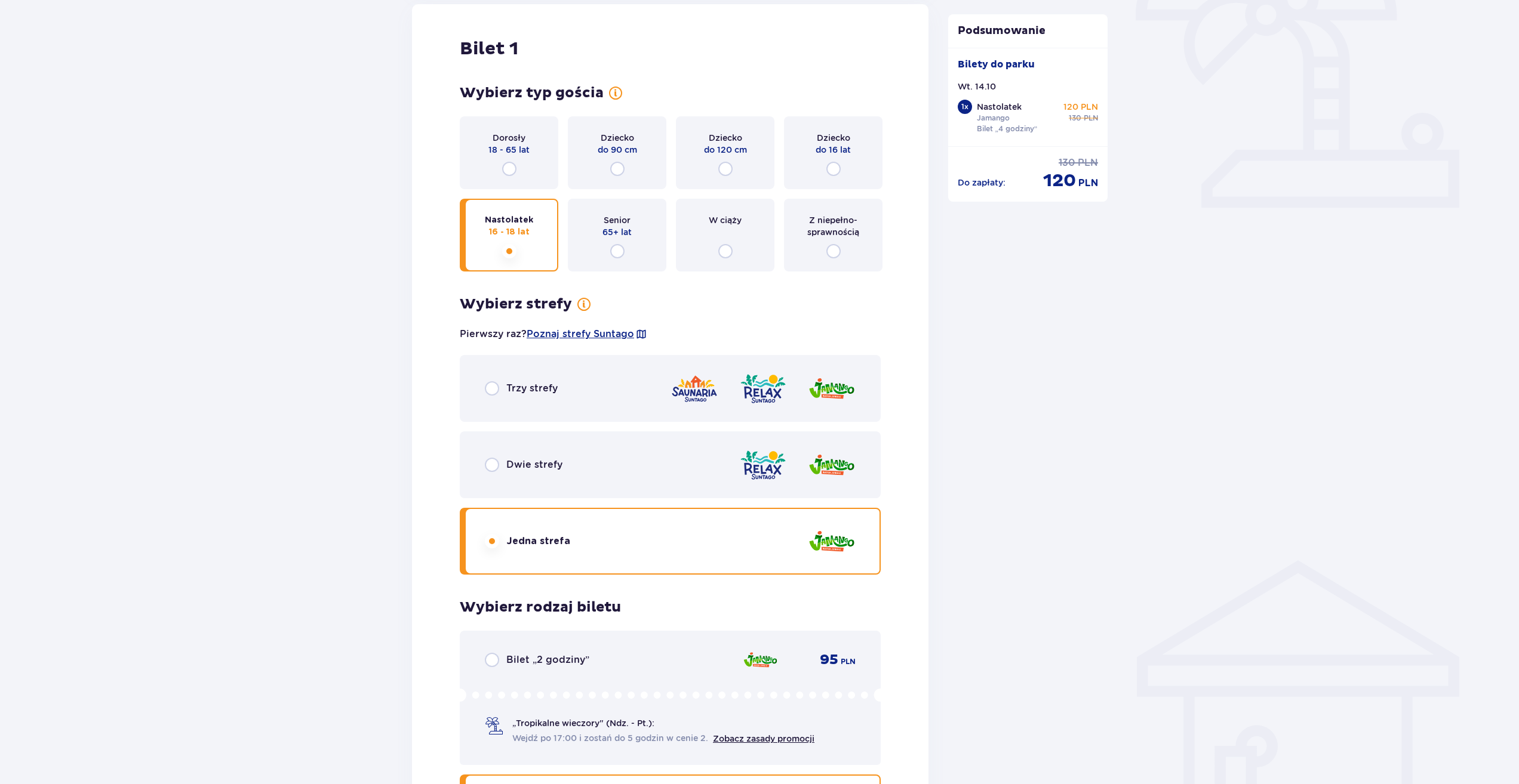
click at [518, 169] on div "Dorosły 18 - 65 lat" at bounding box center [509, 153] width 99 height 73
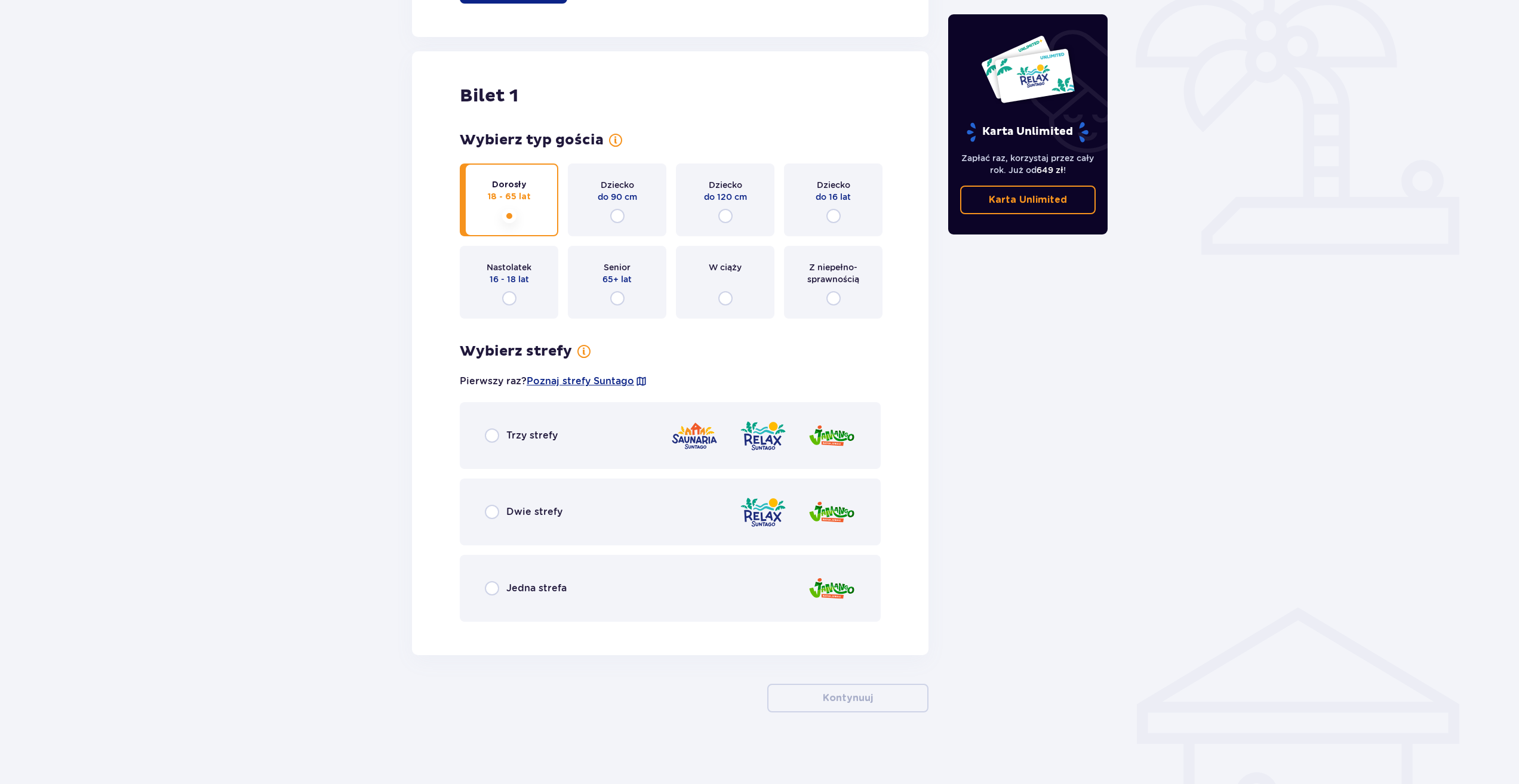
scroll to position [362, 0]
click at [557, 579] on div "Jedna strefa" at bounding box center [670, 588] width 421 height 67
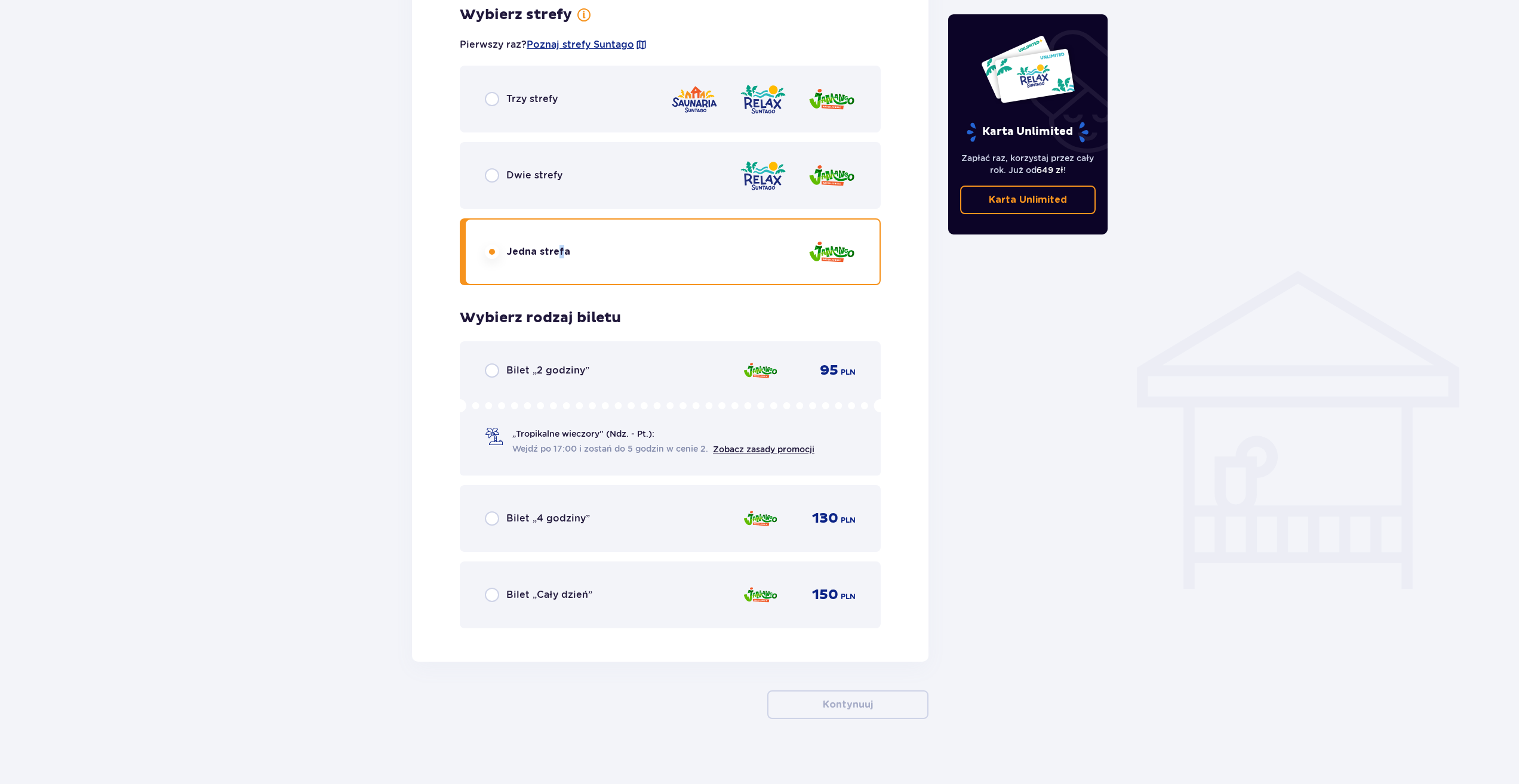
scroll to position [705, 0]
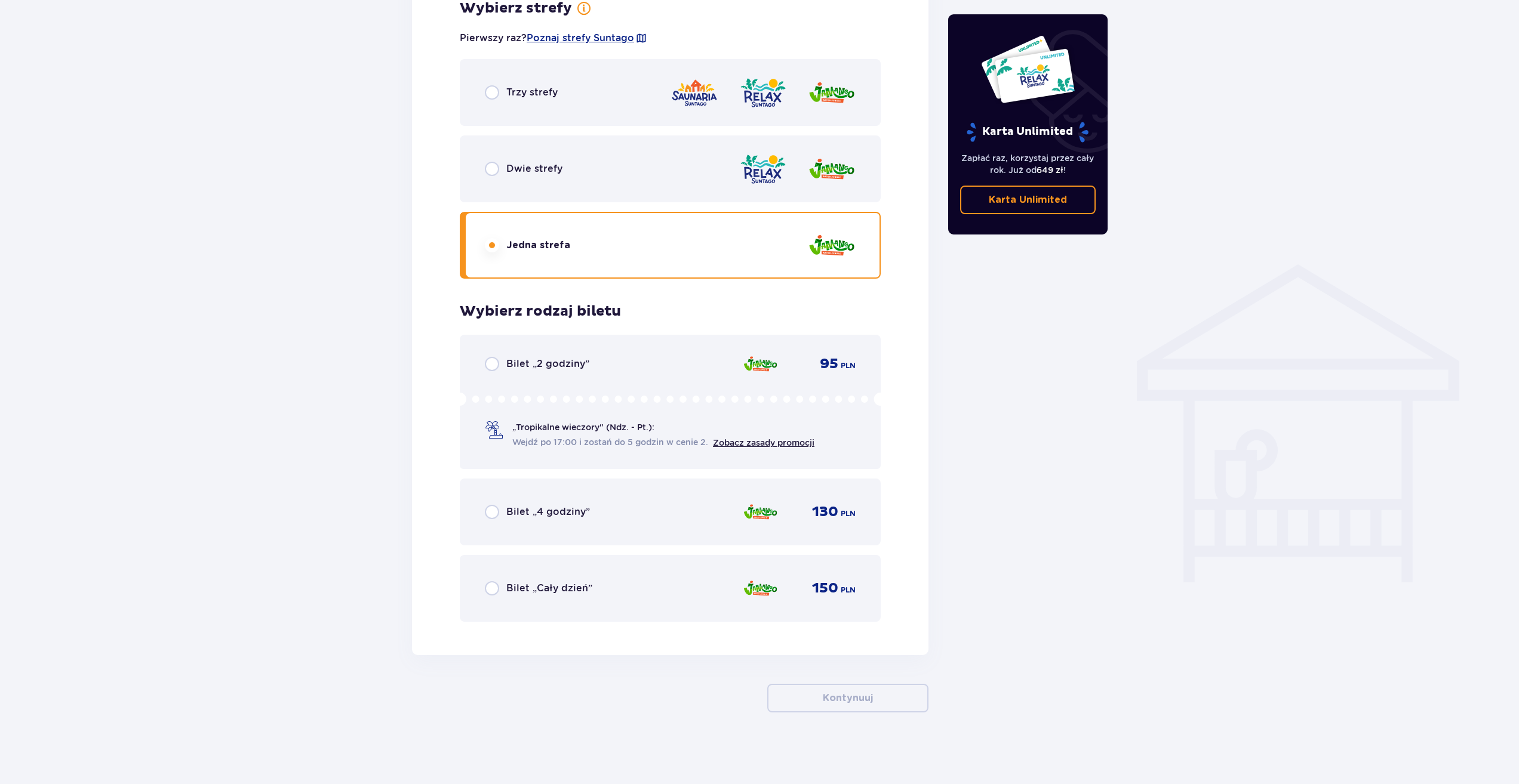
drag, startPoint x: 557, startPoint y: 579, endPoint x: 516, endPoint y: 485, distance: 102.6
click at [516, 485] on div "Bilet „4 godziny” 130 PLN" at bounding box center [670, 511] width 421 height 67
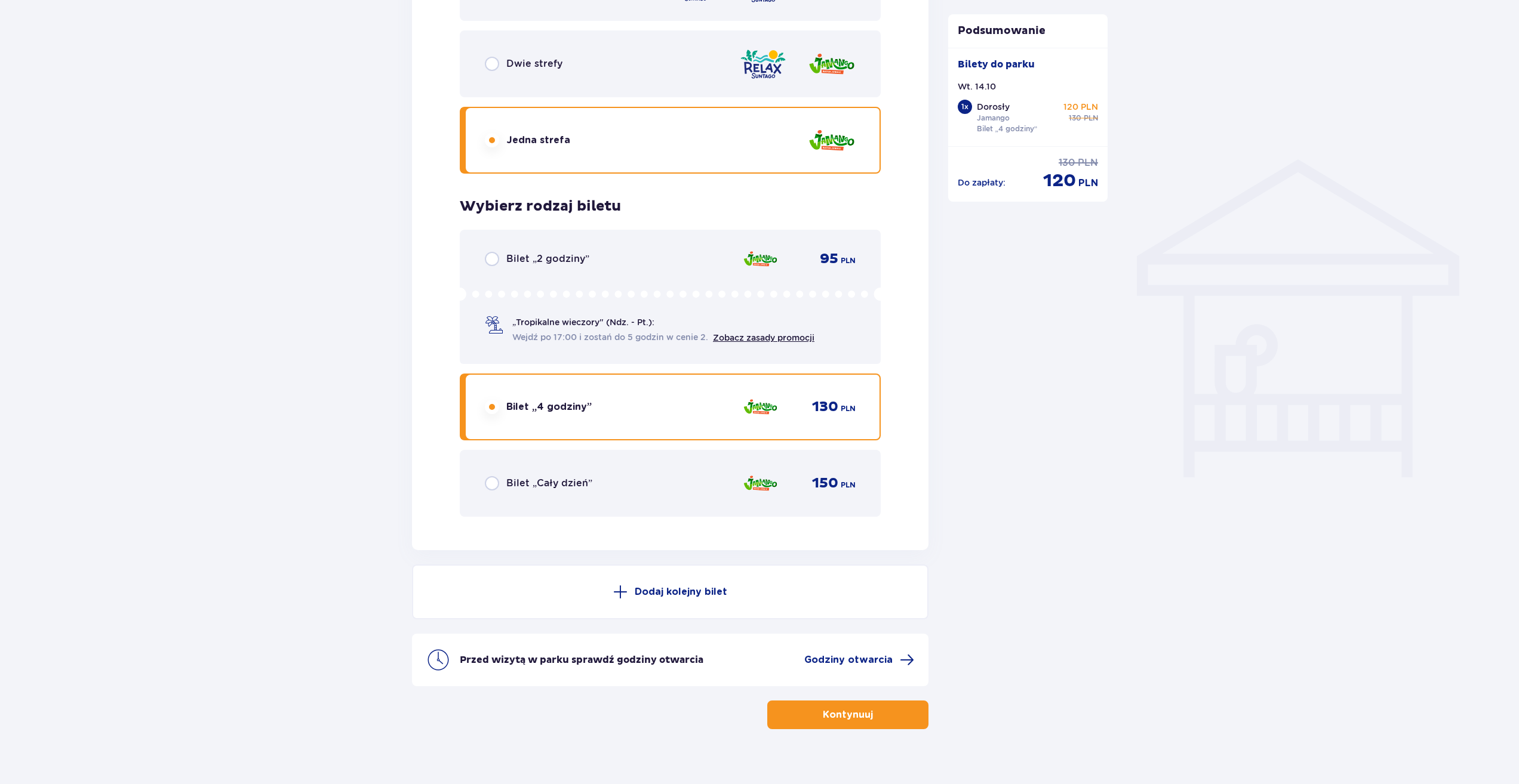
scroll to position [826, 0]
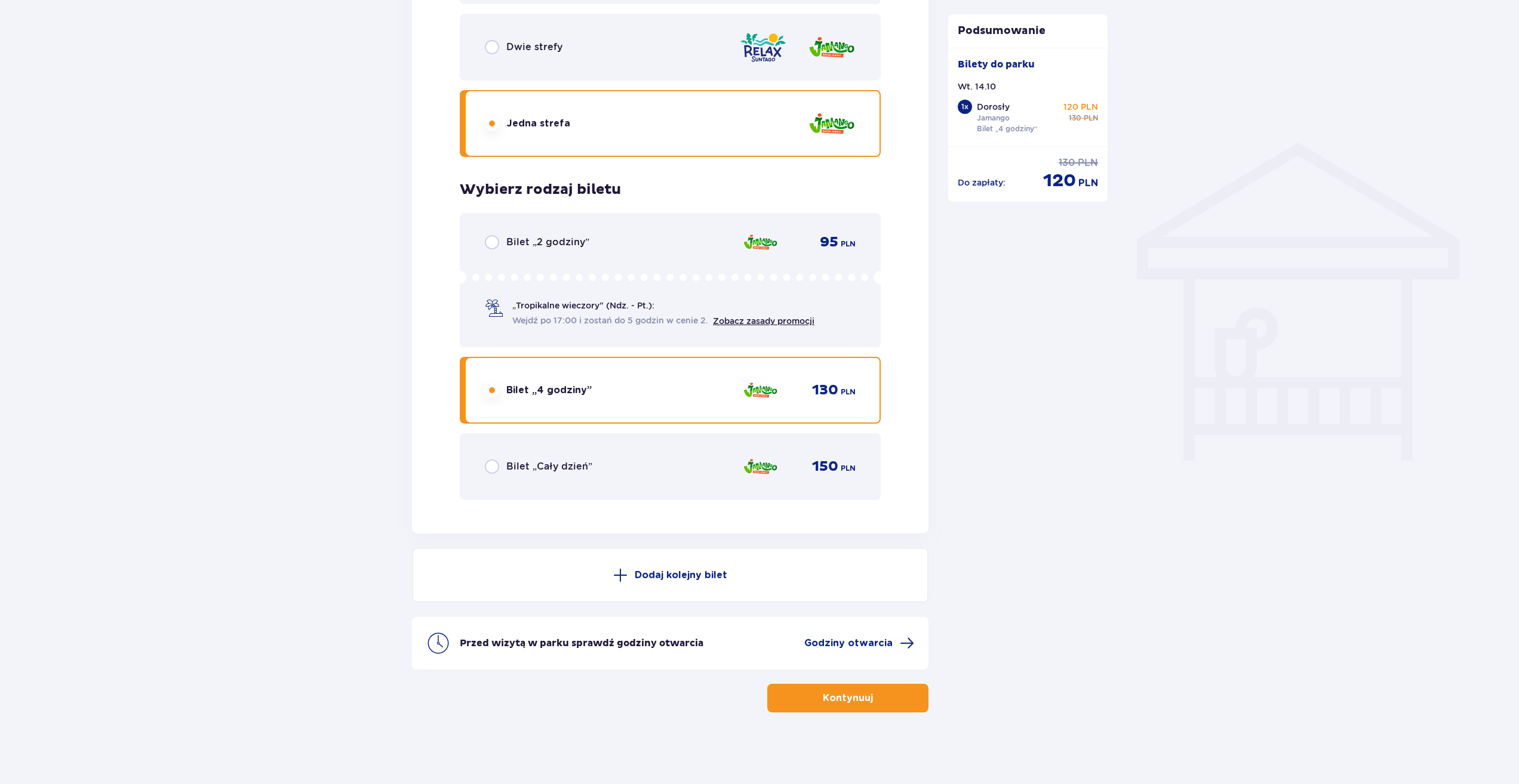
click at [903, 694] on button "Kontynuuj" at bounding box center [847, 698] width 161 height 29
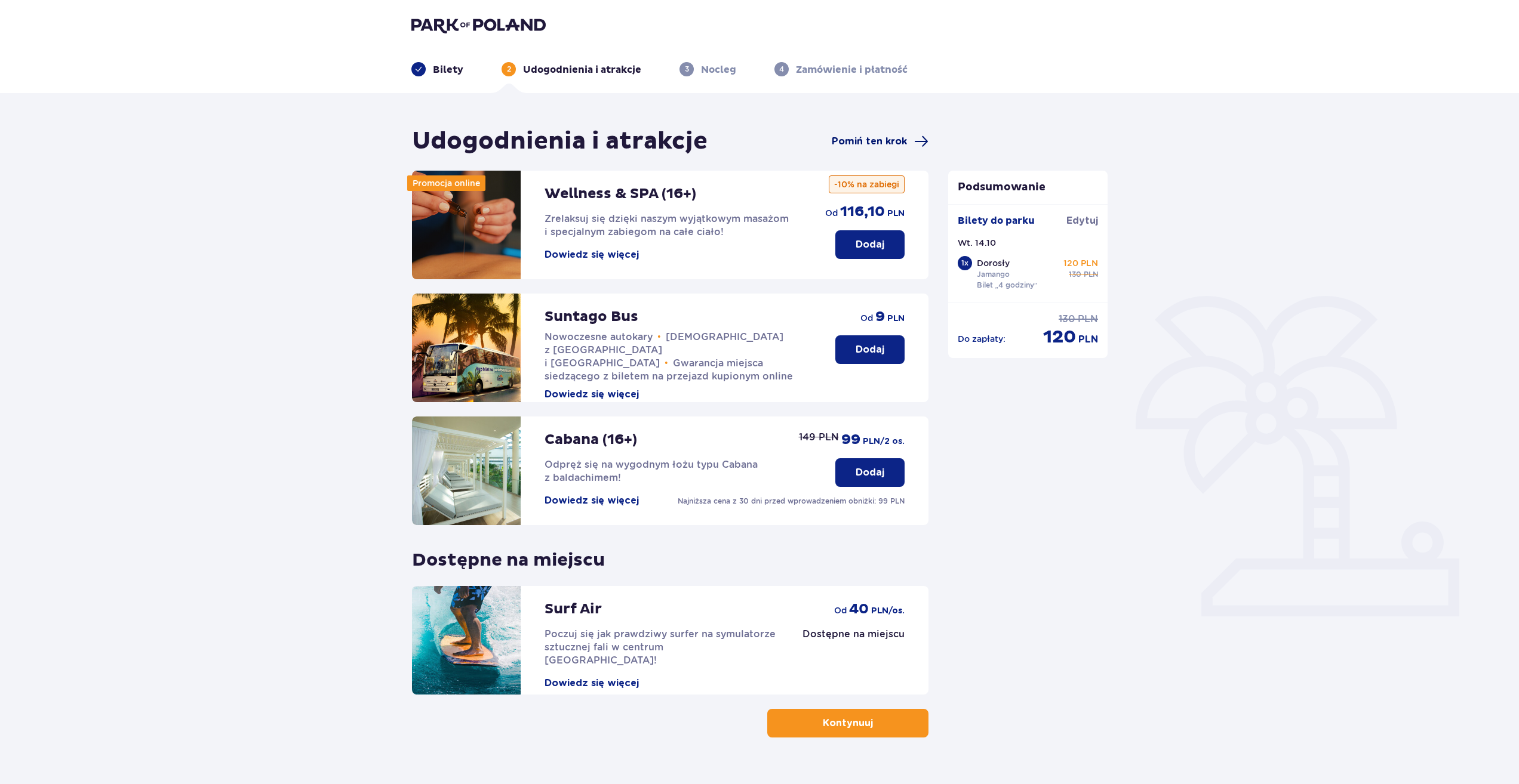
click at [885, 146] on span "Pomiń ten krok" at bounding box center [869, 141] width 76 height 13
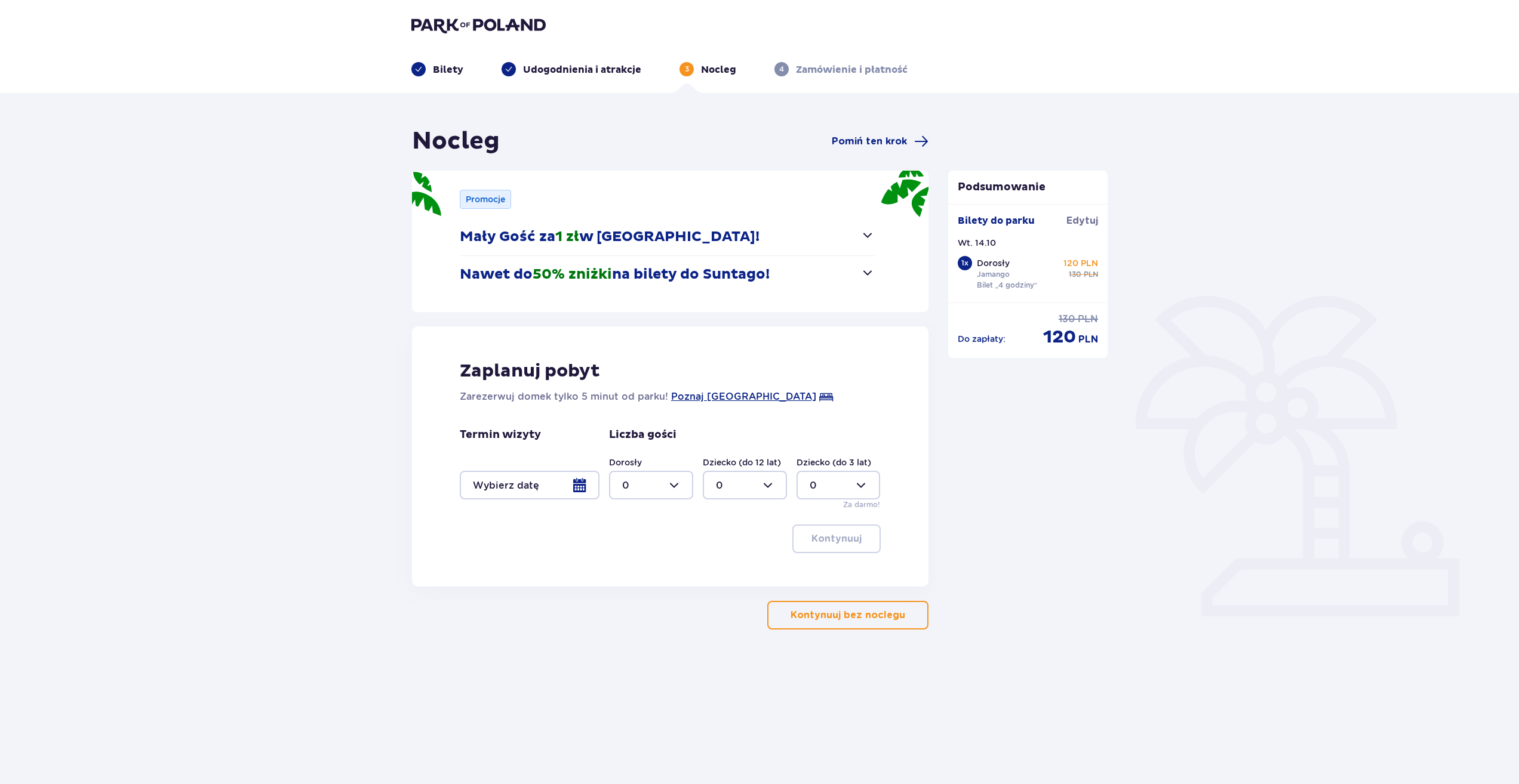
click at [688, 238] on p "Mały Gość za 1 zł w [GEOGRAPHIC_DATA]!" at bounding box center [610, 236] width 300 height 18
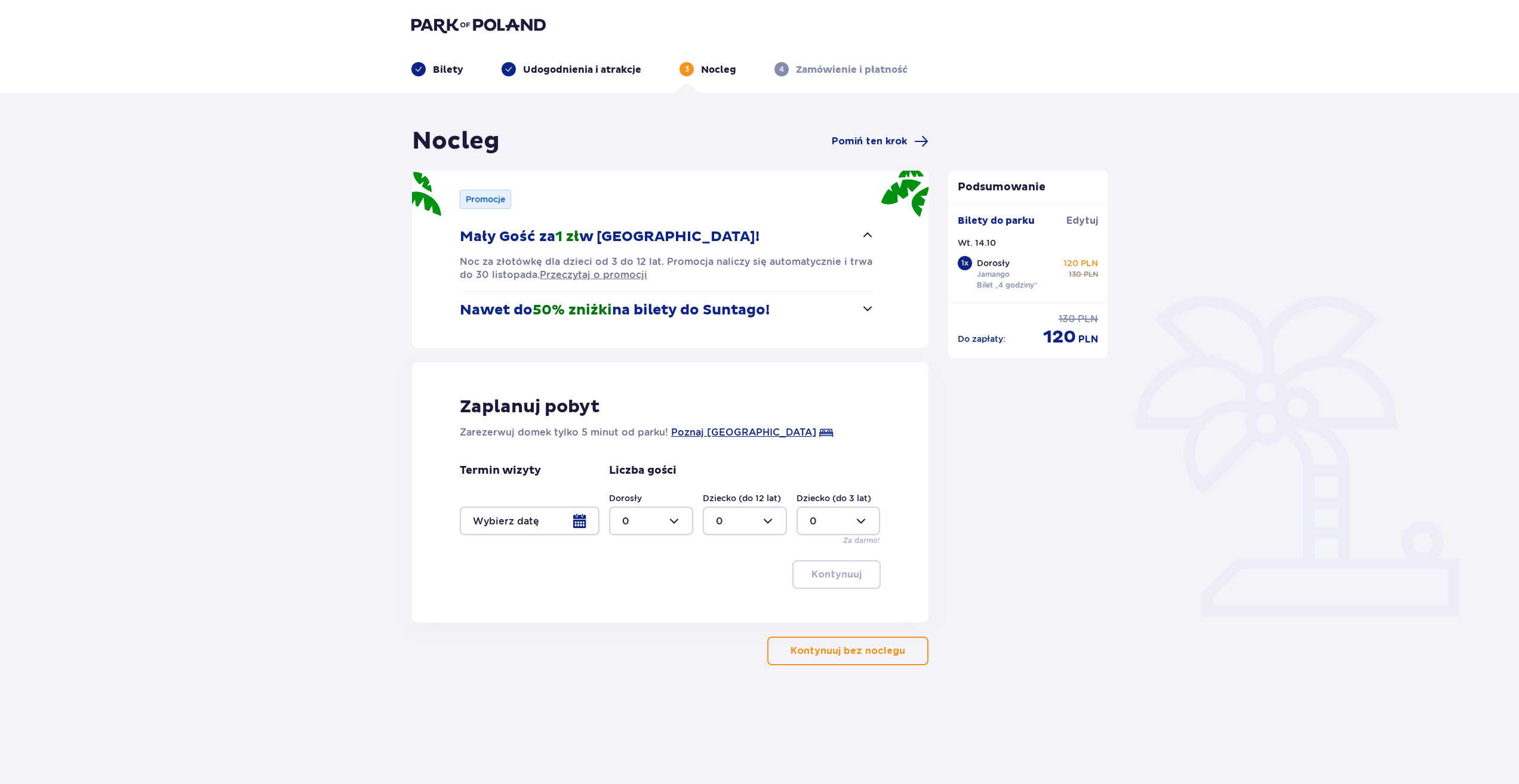
click at [687, 236] on p "Mały Gość za 1 zł w [GEOGRAPHIC_DATA]!" at bounding box center [610, 236] width 300 height 18
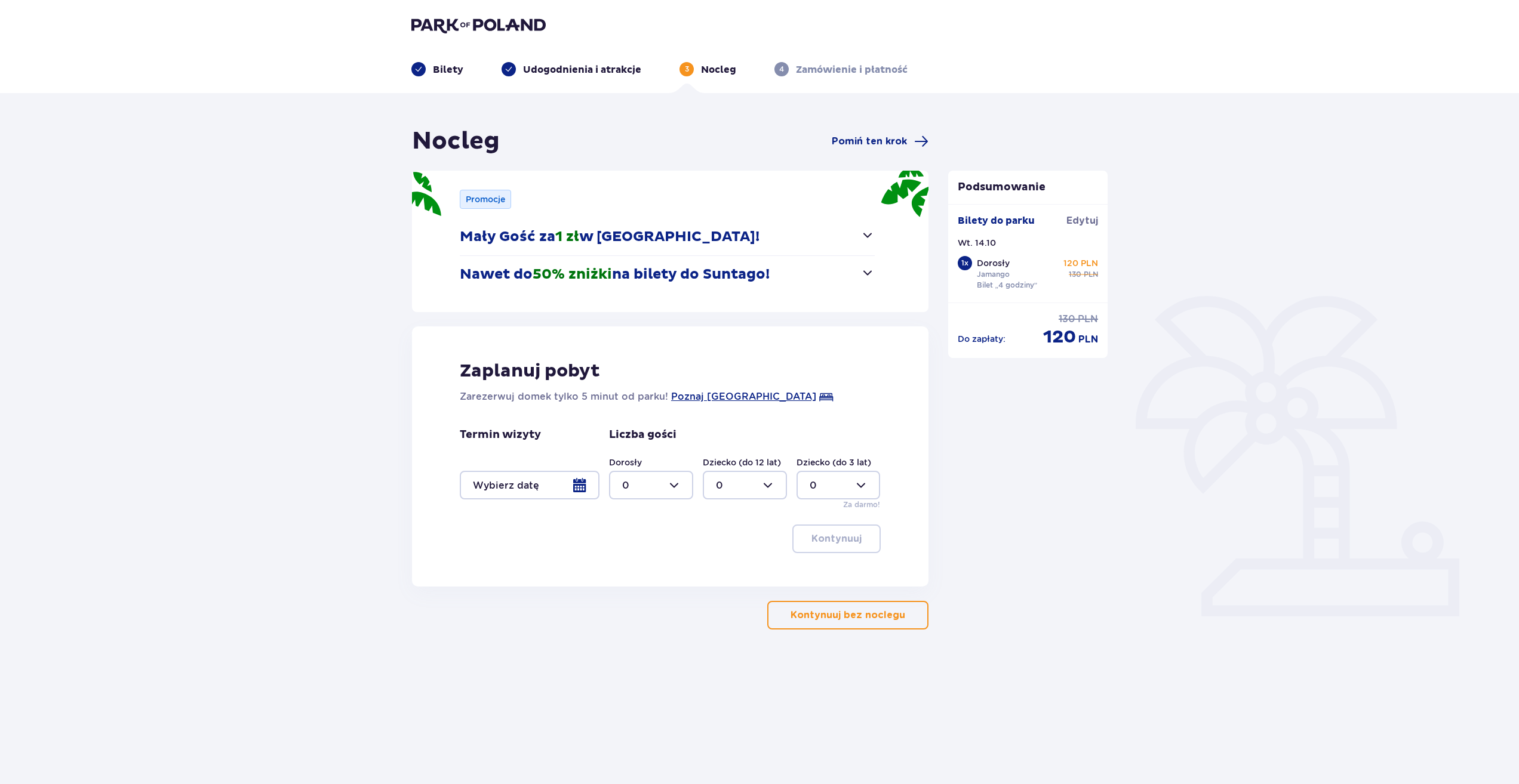
click at [713, 273] on p "Nawet do 50% zniżki na bilety do [GEOGRAPHIC_DATA]!" at bounding box center [615, 274] width 310 height 18
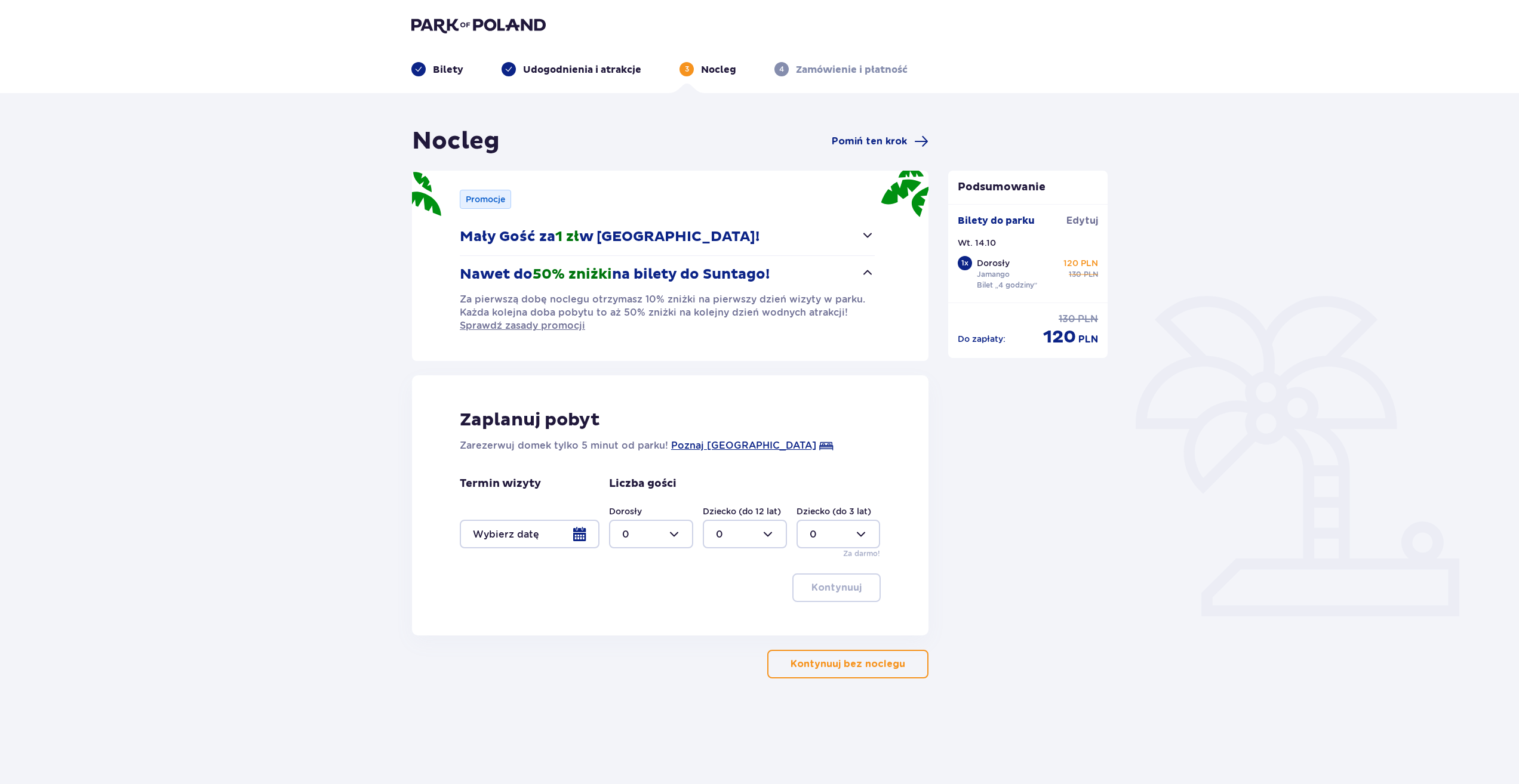
click at [711, 269] on p "Nawet do 50% zniżki na bilety do [GEOGRAPHIC_DATA]!" at bounding box center [615, 274] width 310 height 18
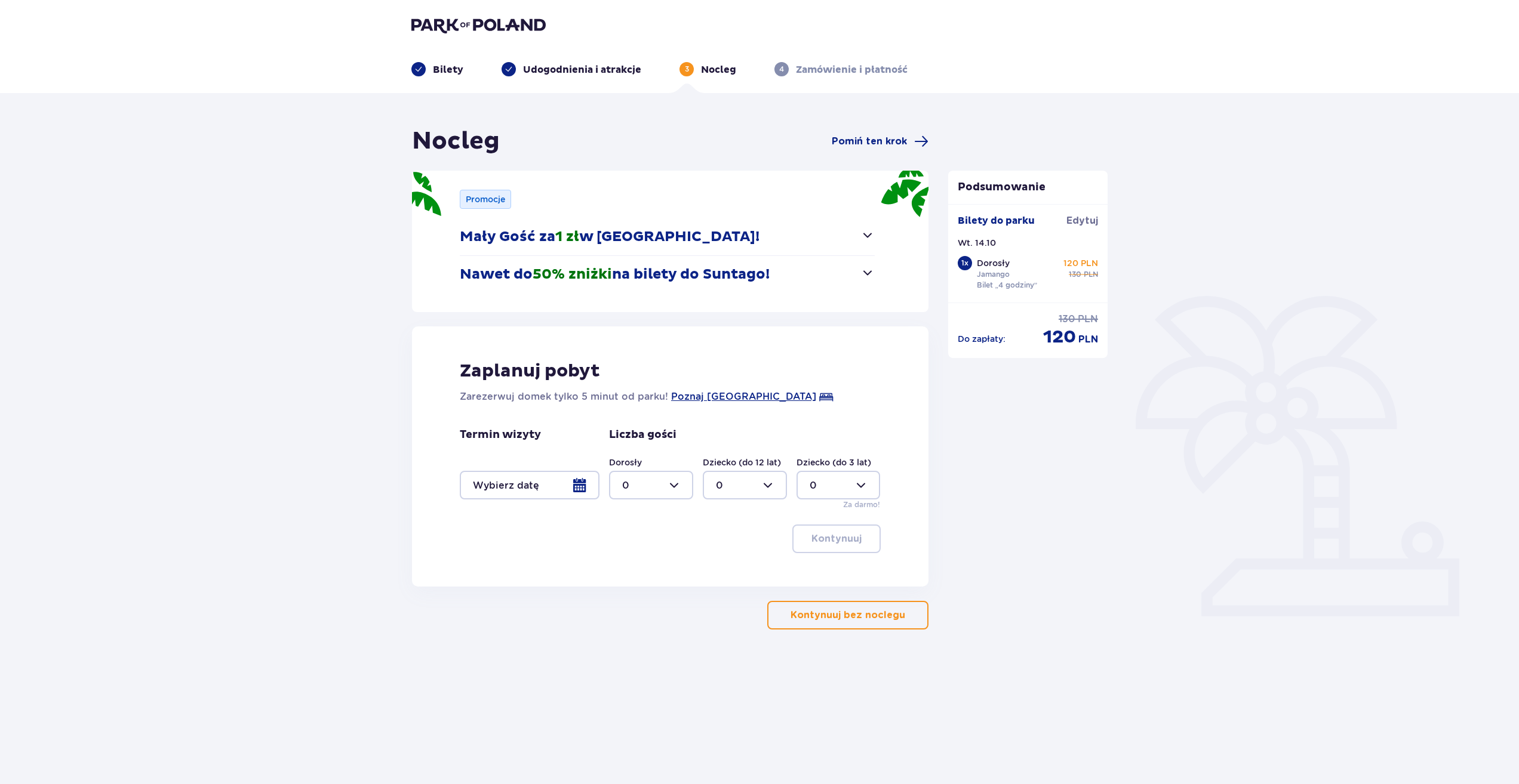
click at [711, 269] on p "Nawet do 50% zniżki na bilety do [GEOGRAPHIC_DATA]!" at bounding box center [615, 274] width 310 height 18
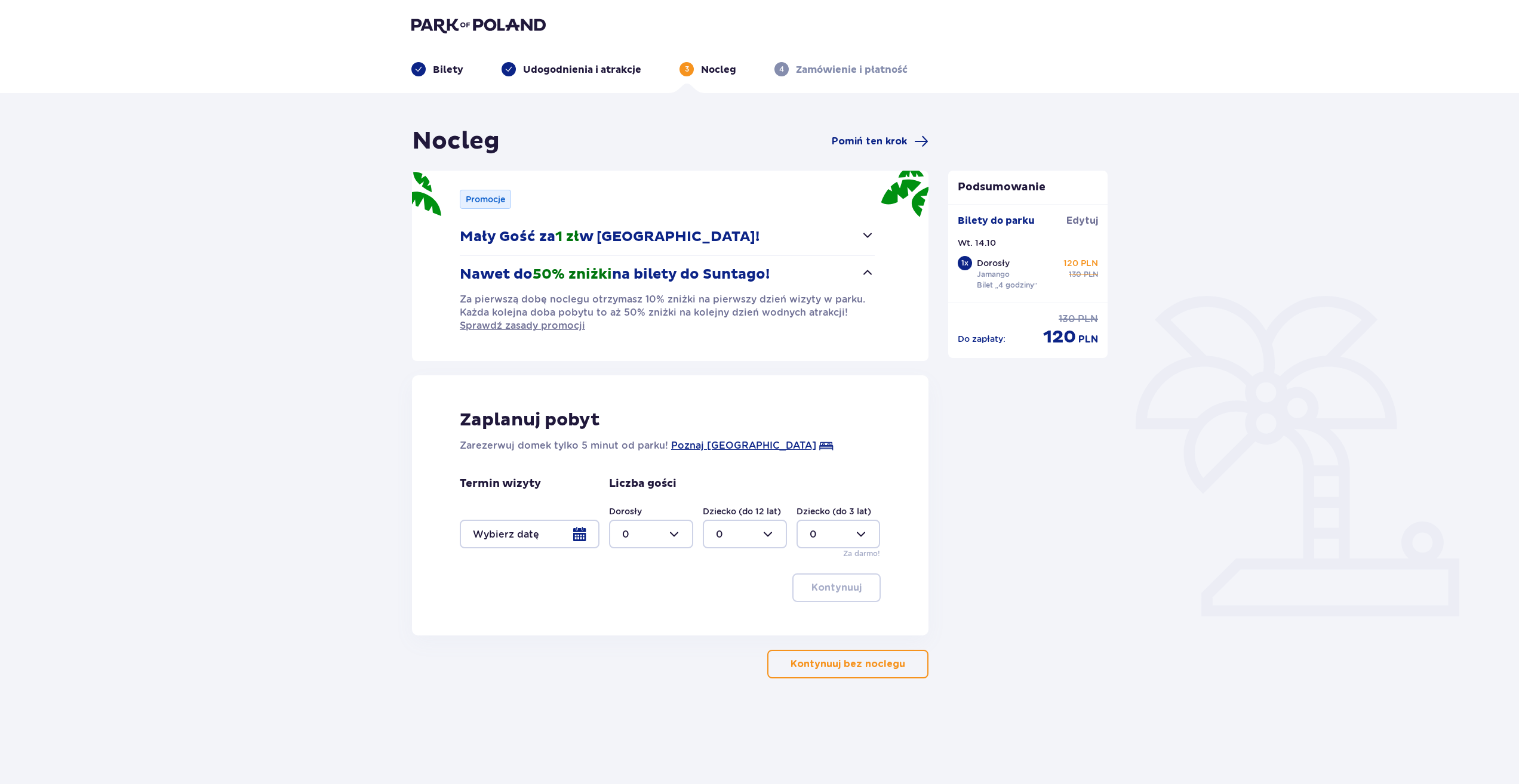
click at [711, 269] on p "Nawet do 50% zniżki na bilety do [GEOGRAPHIC_DATA]!" at bounding box center [615, 274] width 310 height 18
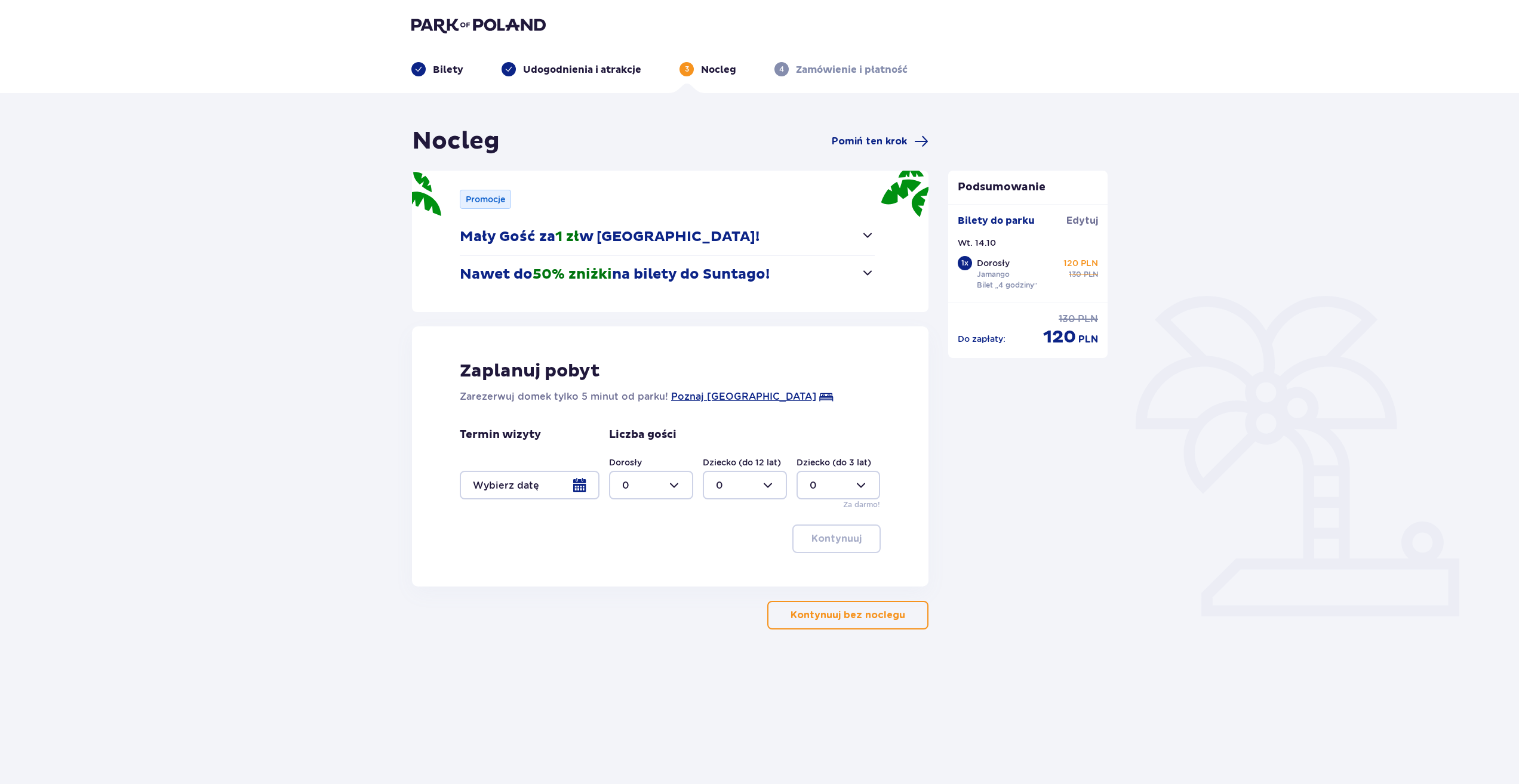
click at [838, 69] on p "Zamówienie i płatność" at bounding box center [851, 69] width 112 height 13
click at [877, 143] on span "Pomiń ten krok" at bounding box center [869, 141] width 76 height 13
